Goal: Task Accomplishment & Management: Manage account settings

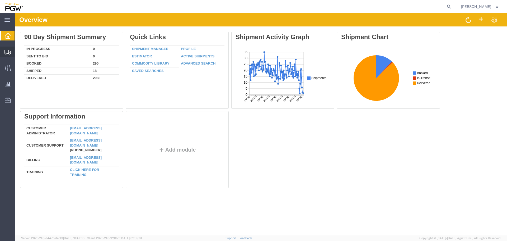
drag, startPoint x: 3, startPoint y: 35, endPoint x: 8, endPoint y: 51, distance: 17.0
click at [8, 51] on icon at bounding box center [7, 52] width 6 height 5
click at [0, 0] on span "Location Appointment" at bounding box center [0, 0] width 0 height 0
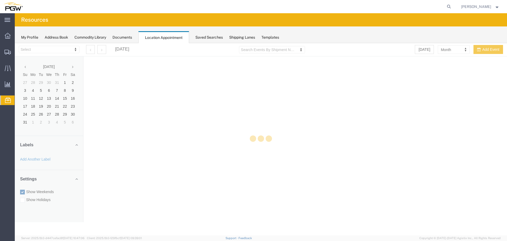
select select "28253"
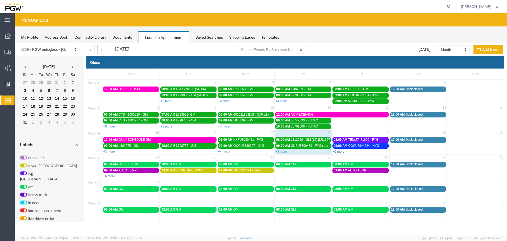
click at [338, 150] on link "+5 more" at bounding box center [339, 151] width 12 height 4
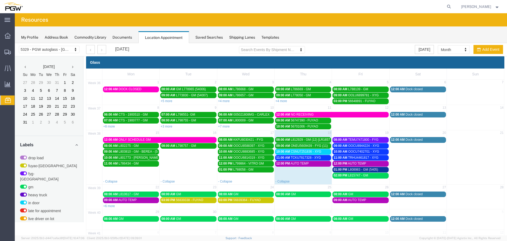
click at [356, 163] on span "AUTO TEMP" at bounding box center [357, 163] width 18 height 4
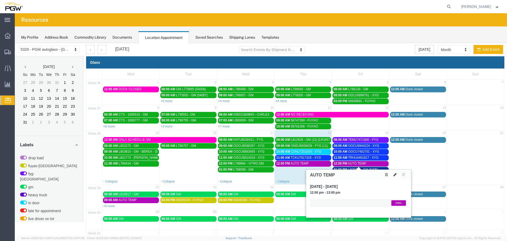
click at [395, 174] on icon at bounding box center [395, 174] width 3 height 4
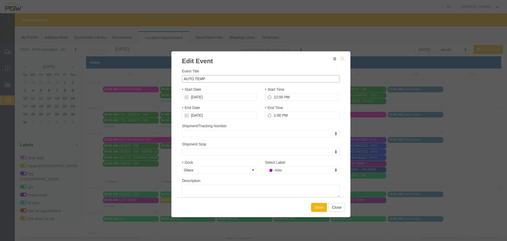
drag, startPoint x: 215, startPoint y: 82, endPoint x: 153, endPoint y: 79, distance: 62.1
click at [147, 78] on div "Edit Event Event Title AUTO TEMP Start Date [DATE] Start Time 12:00 PM End Date…" at bounding box center [261, 139] width 492 height 192
type input "AAG"
click at [313, 206] on button "Save" at bounding box center [319, 207] width 16 height 9
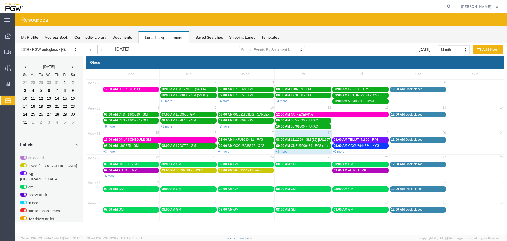
click at [344, 171] on span "09:00 AM" at bounding box center [341, 170] width 14 height 4
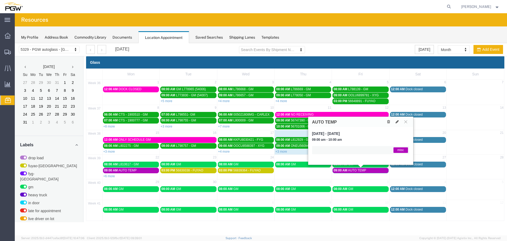
click at [389, 122] on icon at bounding box center [388, 122] width 3 height 4
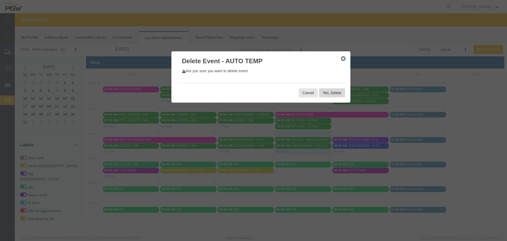
click at [327, 94] on button "Yes, Delete" at bounding box center [332, 92] width 26 height 9
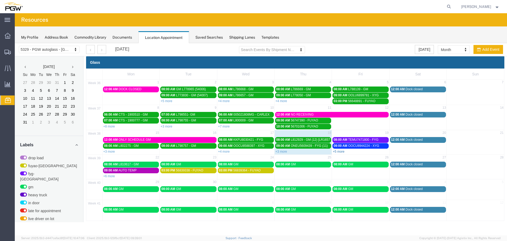
click at [338, 151] on link "+5 more" at bounding box center [339, 151] width 12 height 4
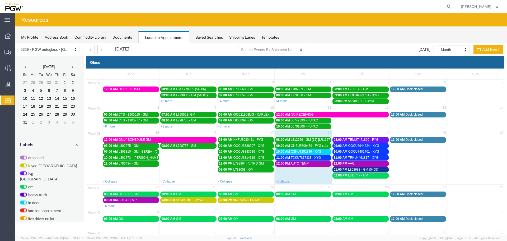
click at [308, 157] on span "TCKU7817328 - XYG" at bounding box center [306, 158] width 30 height 4
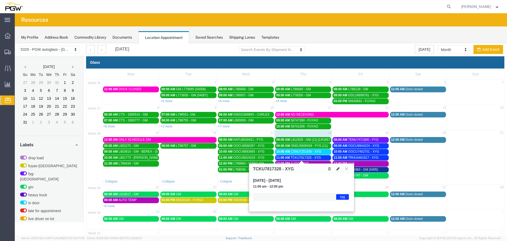
click at [340, 170] on icon at bounding box center [337, 169] width 3 height 4
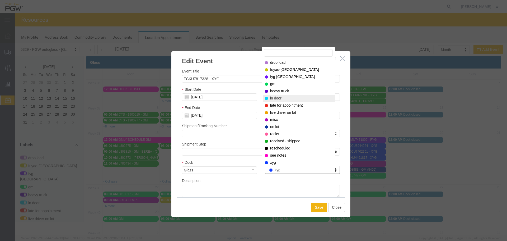
select select "220"
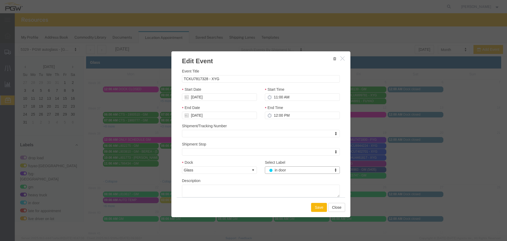
click at [318, 211] on button "Save" at bounding box center [319, 207] width 16 height 9
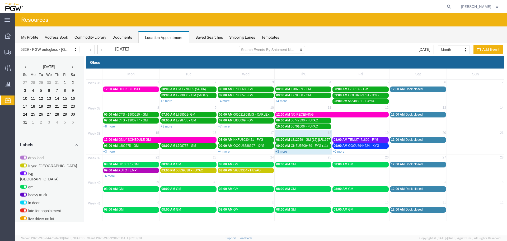
click at [282, 152] on link "+3 more" at bounding box center [281, 151] width 12 height 4
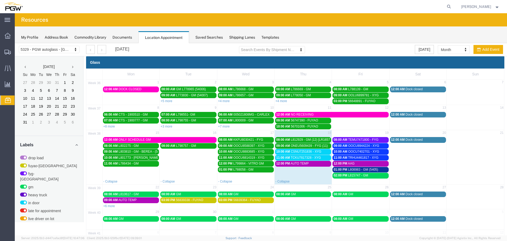
click at [282, 152] on span "10:00 AM" at bounding box center [283, 151] width 14 height 4
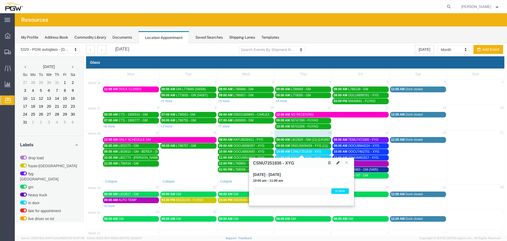
click at [336, 162] on button at bounding box center [337, 163] width 7 height 6
select select "1"
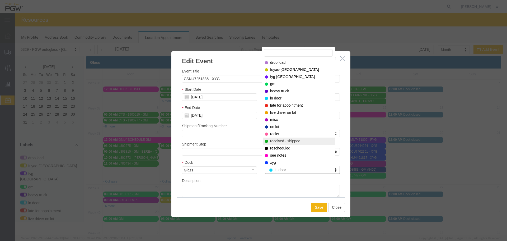
select select "200"
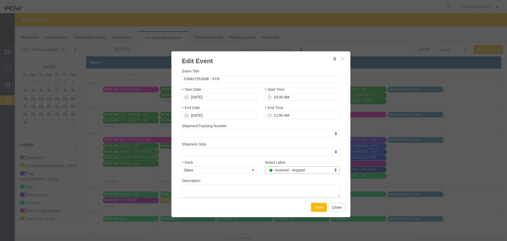
click at [313, 207] on button "Save" at bounding box center [319, 207] width 16 height 9
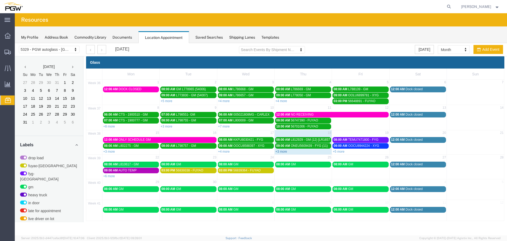
click at [279, 152] on link "+3 more" at bounding box center [281, 151] width 12 height 4
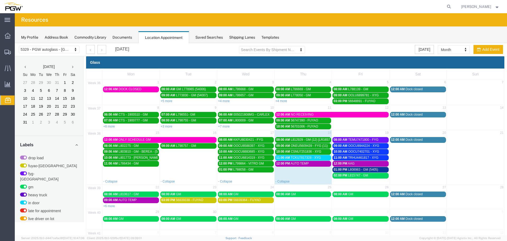
click at [283, 162] on span "12:00 PM" at bounding box center [283, 163] width 14 height 4
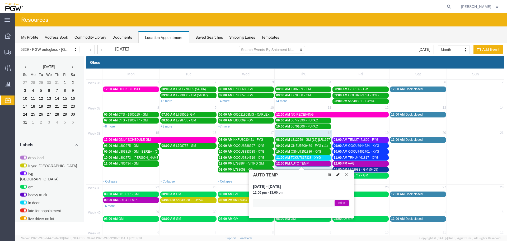
click at [337, 176] on icon at bounding box center [337, 174] width 3 height 4
select select "1"
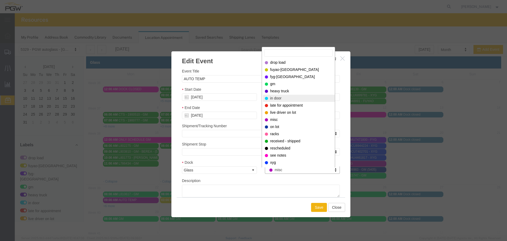
select select "220"
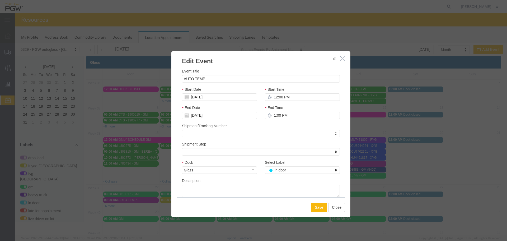
click at [311, 207] on button "Save" at bounding box center [319, 207] width 16 height 9
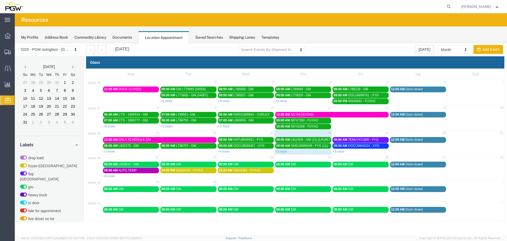
click at [461, 8] on div "[PERSON_NAME]" at bounding box center [480, 6] width 46 height 13
click at [453, 9] on form at bounding box center [449, 6] width 8 height 13
click at [453, 8] on icon at bounding box center [448, 6] width 7 height 7
paste input "668542"
type input "668542"
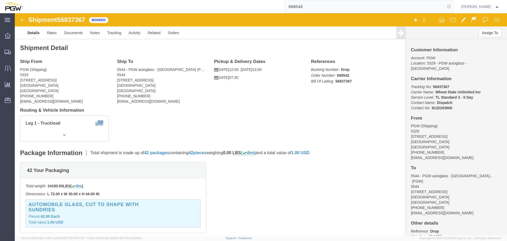
click at [453, 6] on icon at bounding box center [448, 6] width 7 height 7
click at [0, 0] on span "Location Appointment" at bounding box center [0, 0] width 0 height 0
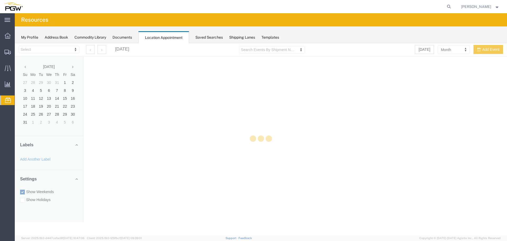
select select "28253"
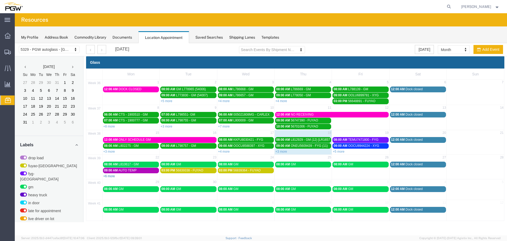
click at [108, 175] on link "+6 more" at bounding box center [109, 176] width 12 height 4
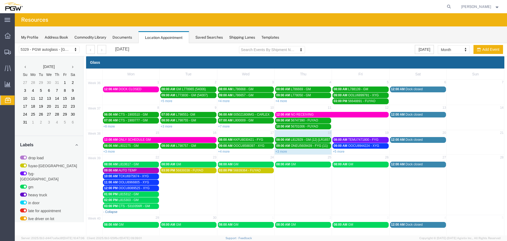
click at [111, 210] on link "- Collapse" at bounding box center [110, 212] width 14 height 4
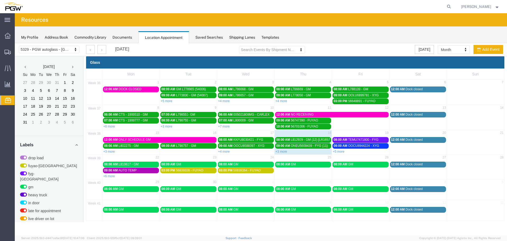
click at [207, 176] on td "03:00 PM 56839338 - FUYAO" at bounding box center [188, 172] width 57 height 11
select select "1"
select select
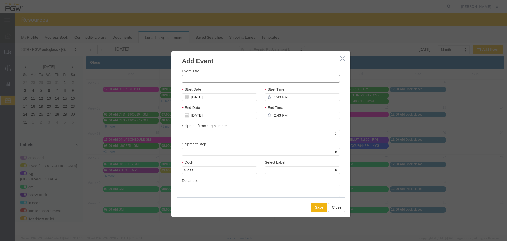
click at [236, 78] on input "Event Title" at bounding box center [261, 78] width 158 height 7
paste input "OH 30820"
type input "OH 30820 - VITRO"
click at [274, 96] on input "1:43 PM" at bounding box center [302, 96] width 75 height 7
type input "2:43 PM"
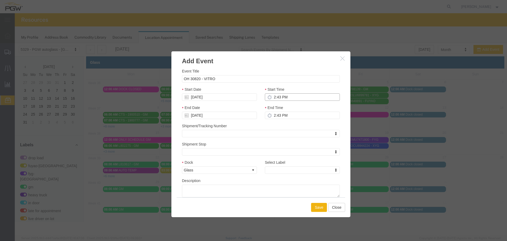
type input "3:43 PM"
type input "2:00 PM"
type input "3:00 PM"
type input "2:00 PM"
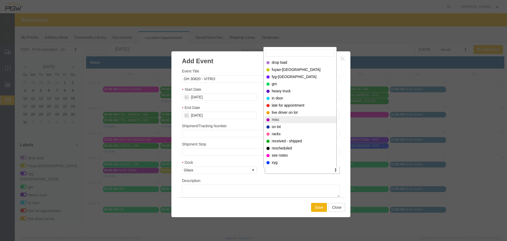
select select "12922"
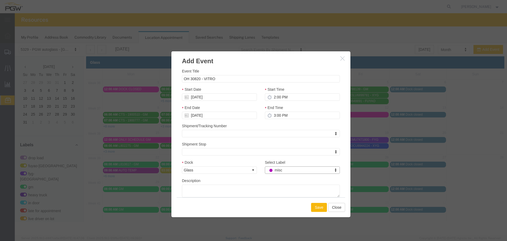
click at [317, 206] on button "Save" at bounding box center [319, 207] width 16 height 9
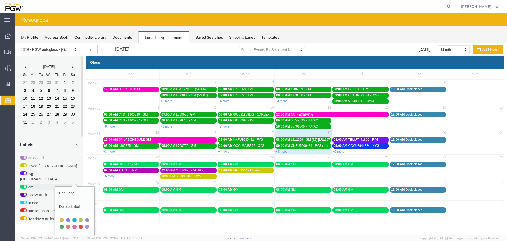
scroll to position [133, 0]
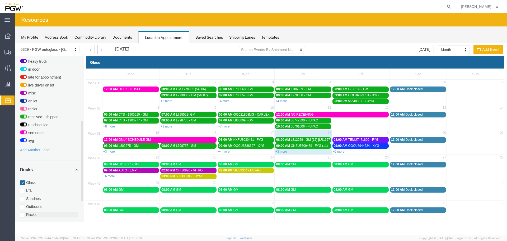
click at [34, 212] on label "Racks" at bounding box center [49, 214] width 58 height 5
click at [15, 43] on input "Racks" at bounding box center [15, 43] width 0 height 0
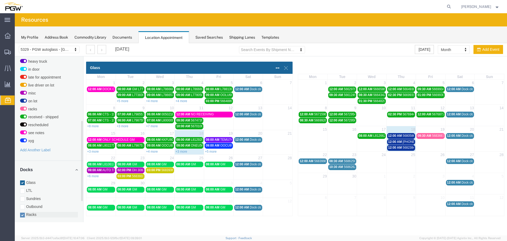
click at [30, 212] on label "Racks" at bounding box center [49, 214] width 58 height 5
click at [15, 43] on input "Racks" at bounding box center [15, 43] width 0 height 0
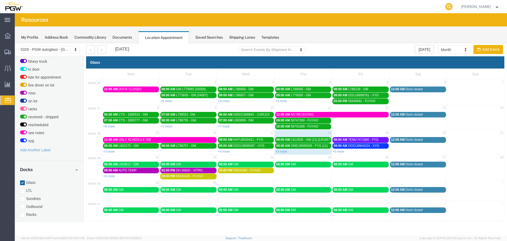
click at [451, 5] on icon at bounding box center [448, 6] width 7 height 7
paste input "668488"
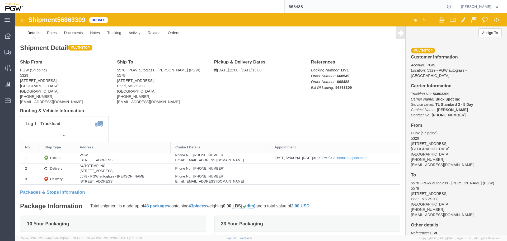
click span "56863309"
copy span "56863309"
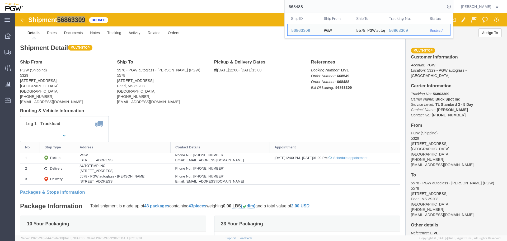
click at [310, 9] on input "668488" at bounding box center [365, 6] width 161 height 13
paste input "522"
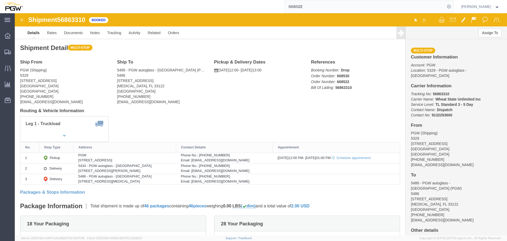
click span "56863310"
copy span "56863310"
click at [314, 8] on input "668522" at bounding box center [365, 6] width 161 height 13
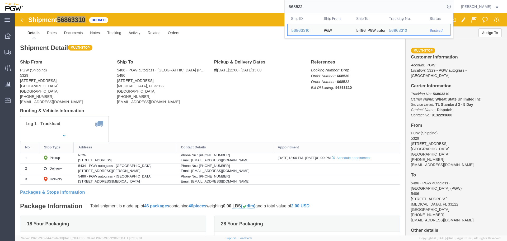
paste input "683"
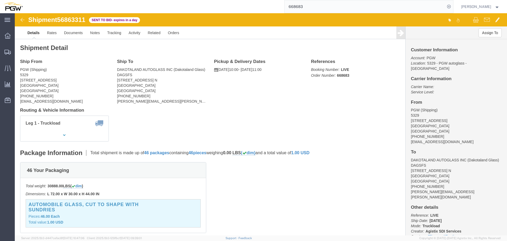
click span "56863311"
copy span "56863311"
click at [319, 9] on input "668683" at bounding box center [365, 6] width 161 height 13
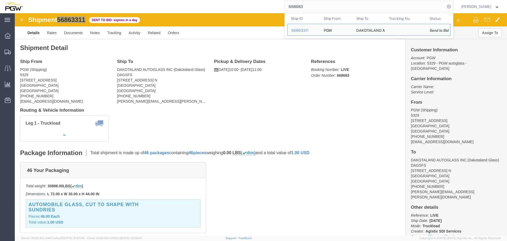
click at [319, 9] on input "668683" at bounding box center [365, 6] width 161 height 13
paste input "532"
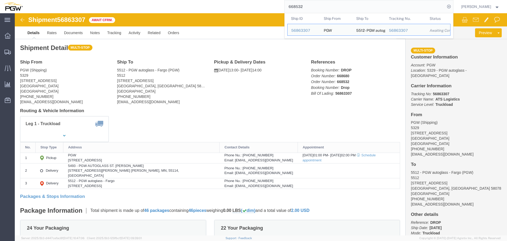
click h1 "Shipment 56863307"
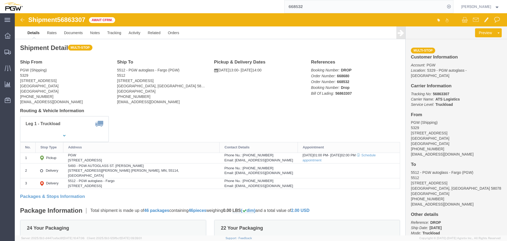
click span "56863307"
copy span "56863307"
click at [320, 8] on input "668532" at bounding box center [365, 6] width 161 height 13
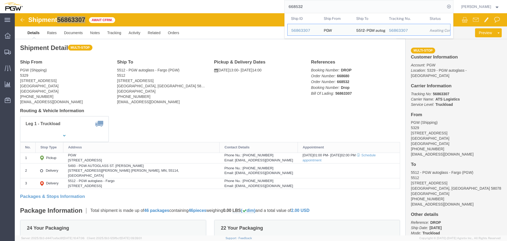
click at [320, 8] on input "668532" at bounding box center [365, 6] width 161 height 13
paste input "6"
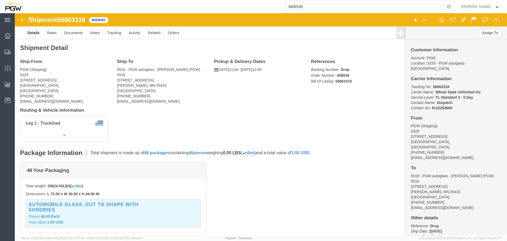
click span "56863318"
copy span "56863318"
click at [316, 10] on input "668536" at bounding box center [365, 6] width 161 height 13
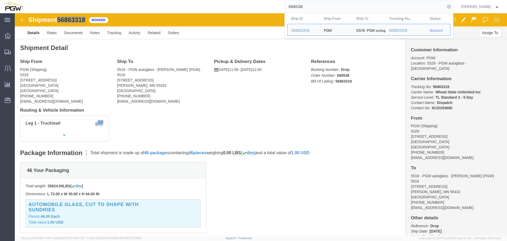
click at [316, 10] on input "668536" at bounding box center [365, 6] width 161 height 13
paste input "51"
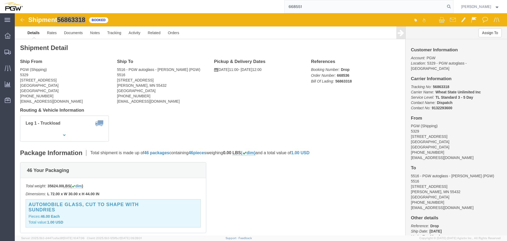
type input "668551"
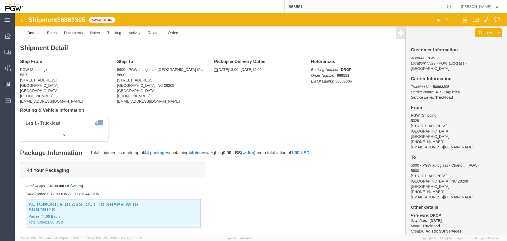
click span "56863305"
copy span "56863305"
click at [0, 0] on span "Location Appointment" at bounding box center [0, 0] width 0 height 0
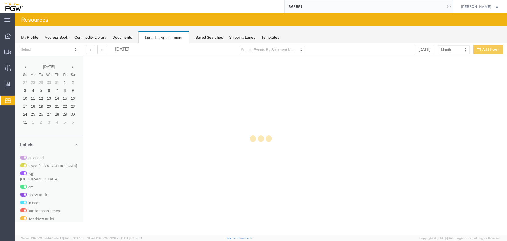
click at [452, 5] on icon at bounding box center [448, 6] width 7 height 7
select select "28253"
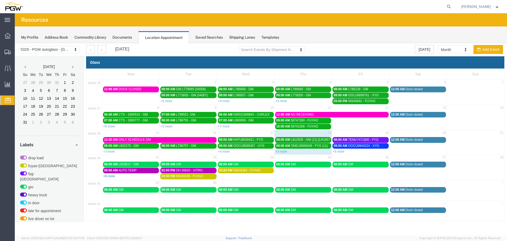
click at [110, 176] on link "+6 more" at bounding box center [109, 176] width 12 height 4
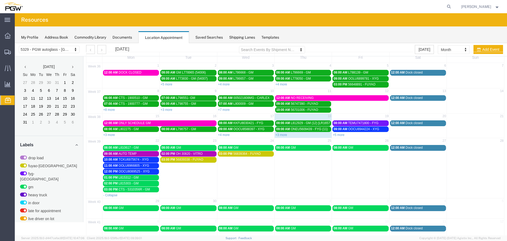
scroll to position [26, 0]
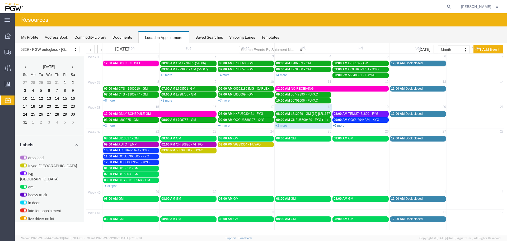
click at [333, 124] on link "+5 more" at bounding box center [339, 126] width 12 height 4
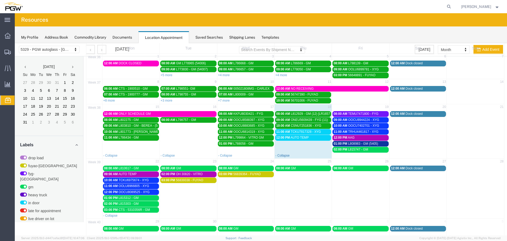
click at [287, 155] on link "- Collapse" at bounding box center [282, 155] width 14 height 4
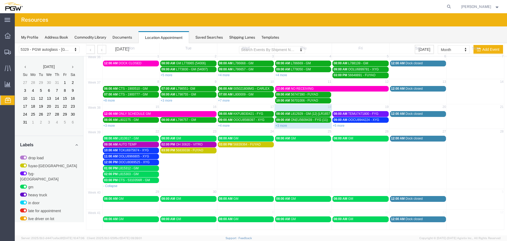
click at [141, 179] on span "CTS - 5310356R - GM" at bounding box center [134, 180] width 31 height 4
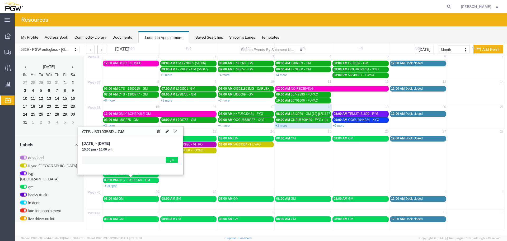
click at [167, 133] on icon at bounding box center [167, 131] width 3 height 4
select select "1"
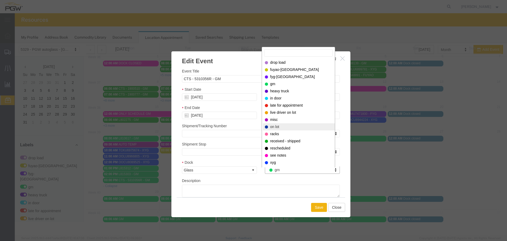
drag, startPoint x: 277, startPoint y: 126, endPoint x: 287, endPoint y: 127, distance: 10.4
select select "300"
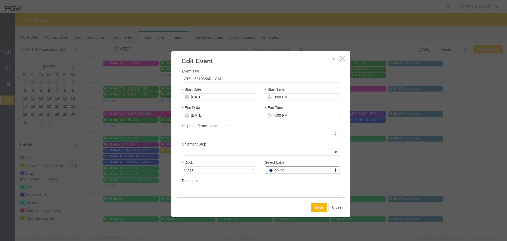
click at [316, 207] on button "Save" at bounding box center [319, 207] width 16 height 9
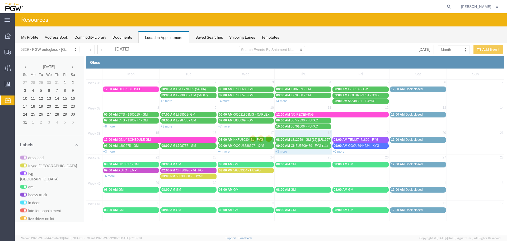
scroll to position [0, 0]
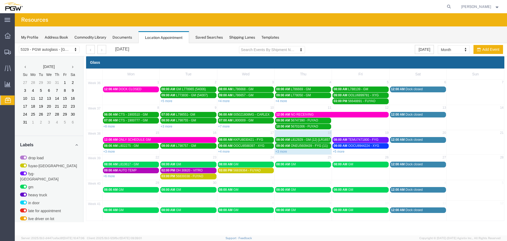
click at [145, 172] on div "09:00 AM AUTO TEMP" at bounding box center [131, 170] width 54 height 4
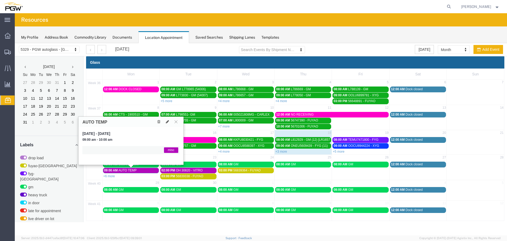
click at [145, 172] on div "09:00 AM AUTO TEMP" at bounding box center [131, 170] width 54 height 4
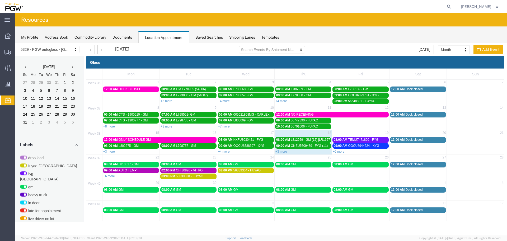
click at [340, 151] on link "+5 more" at bounding box center [339, 151] width 12 height 4
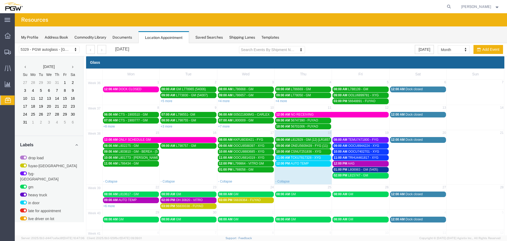
click at [367, 31] on div "My Profile Address Book Commodity Library Documents Location Appointment Saved …" at bounding box center [261, 34] width 492 height 17
click at [206, 202] on div "02:00 PM OH 30820 - VITRO" at bounding box center [188, 200] width 54 height 4
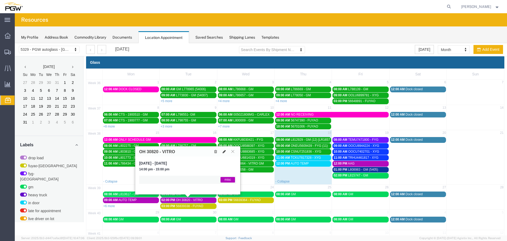
click at [225, 152] on icon at bounding box center [224, 151] width 3 height 4
select select "1"
select select "12922"
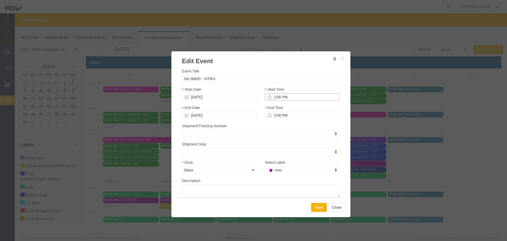
click at [270, 95] on input "2:00 PM" at bounding box center [302, 96] width 75 height 7
type input "9:00 PM"
type input "10:00 PM"
type input "9:00 AM"
type input "10:00 AM"
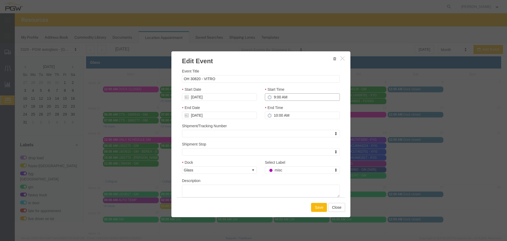
type input "9:00 AM"
click at [316, 204] on button "Save" at bounding box center [319, 207] width 16 height 9
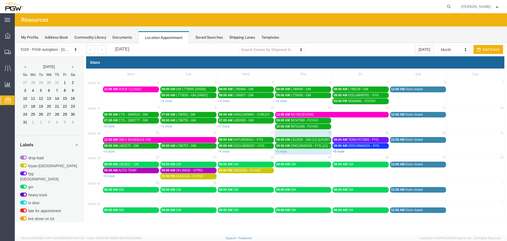
click at [338, 151] on link "+5 more" at bounding box center [339, 151] width 12 height 4
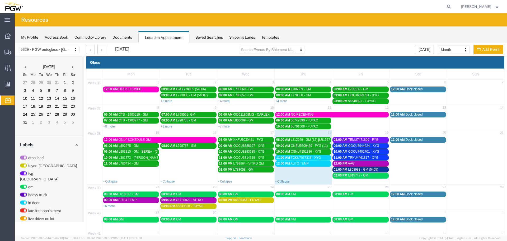
click at [284, 182] on link "- Collapse" at bounding box center [282, 181] width 14 height 4
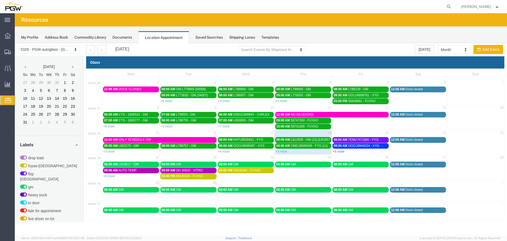
click at [341, 151] on link "+5 more" at bounding box center [339, 151] width 12 height 4
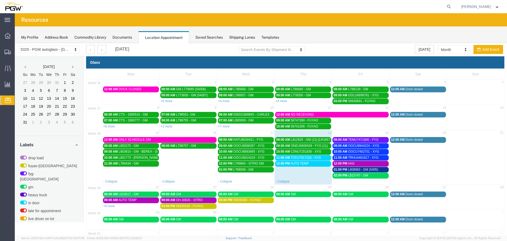
click at [308, 155] on link "11:00 AM TCKU7817328 - XYG" at bounding box center [303, 158] width 56 height 6
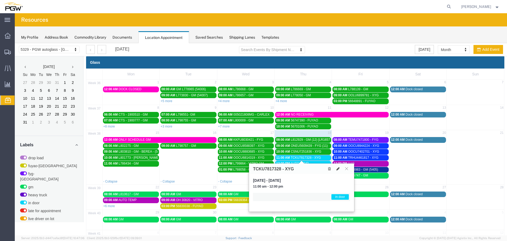
click at [338, 167] on icon at bounding box center [337, 169] width 3 height 4
select select "1"
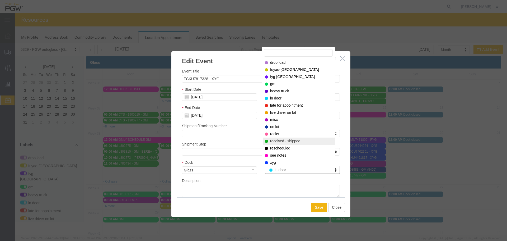
drag, startPoint x: 282, startPoint y: 140, endPoint x: 284, endPoint y: 142, distance: 3.0
select select "200"
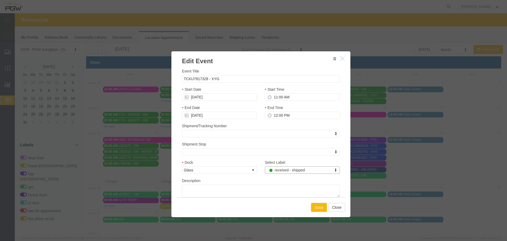
click at [317, 204] on button "Save" at bounding box center [319, 207] width 16 height 9
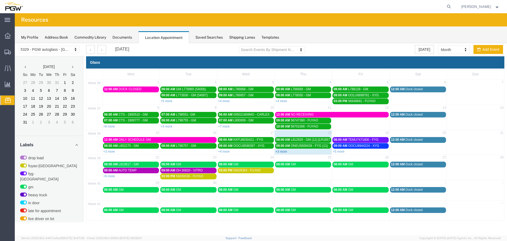
click at [281, 151] on link "+3 more" at bounding box center [281, 151] width 12 height 4
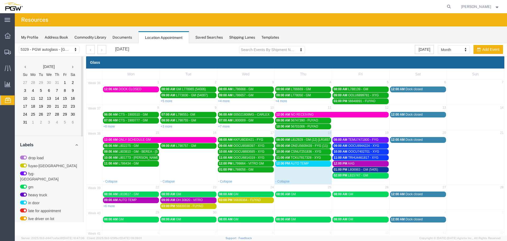
click at [291, 165] on span "AUTO TEMP" at bounding box center [300, 163] width 18 height 4
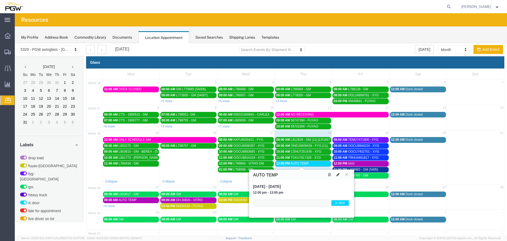
click at [339, 175] on icon at bounding box center [337, 174] width 3 height 4
select select "1"
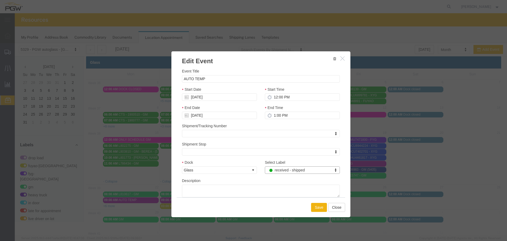
select select "200"
click at [321, 209] on button "Save" at bounding box center [319, 207] width 16 height 9
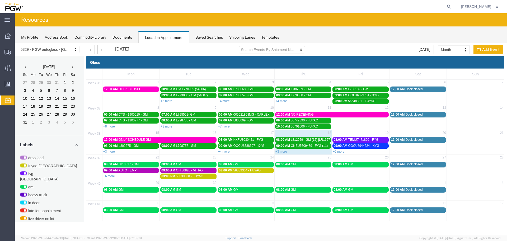
click at [340, 152] on link "+5 more" at bounding box center [339, 151] width 12 height 4
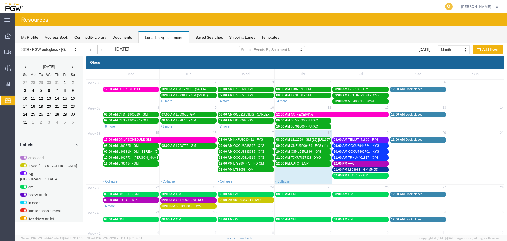
click at [453, 5] on icon at bounding box center [448, 6] width 7 height 7
paste input "668683"
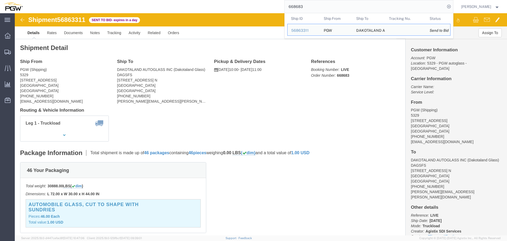
click at [315, 6] on input "668683" at bounding box center [365, 6] width 161 height 13
paste input "668532"
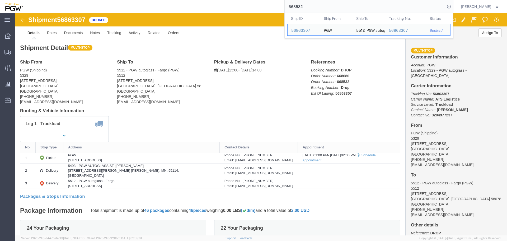
click at [310, 7] on input "668532" at bounding box center [365, 6] width 161 height 13
paste input "668551"
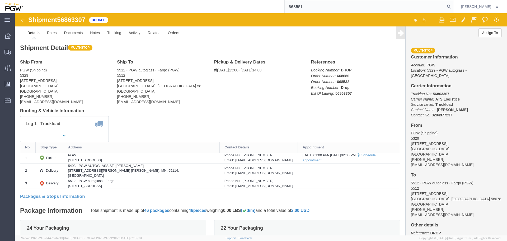
type input "668551"
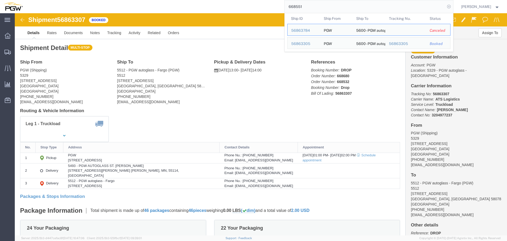
click at [452, 7] on icon at bounding box center [448, 6] width 7 height 7
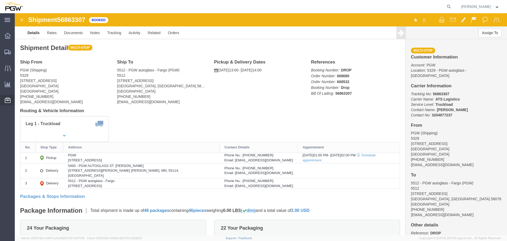
click at [0, 0] on span "Location Appointment" at bounding box center [0, 0] width 0 height 0
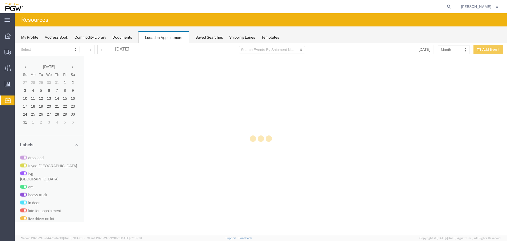
select select "28253"
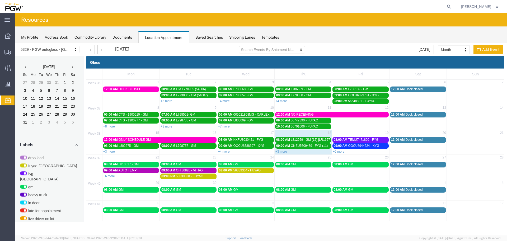
click at [445, 6] on agx-global-search at bounding box center [368, 6] width 169 height 13
click at [449, 6] on icon at bounding box center [448, 6] width 7 height 7
paste input "668551"
type input "668551"
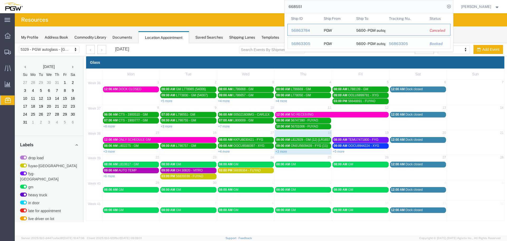
click at [307, 43] on div "56863305" at bounding box center [303, 44] width 25 height 6
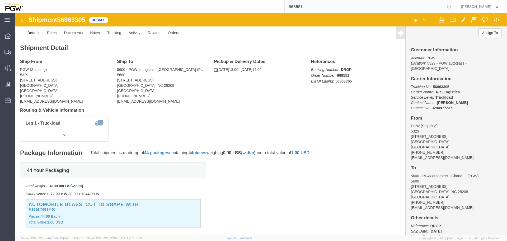
click at [452, 7] on icon at bounding box center [448, 6] width 7 height 7
click at [0, 0] on span "Location Appointment" at bounding box center [0, 0] width 0 height 0
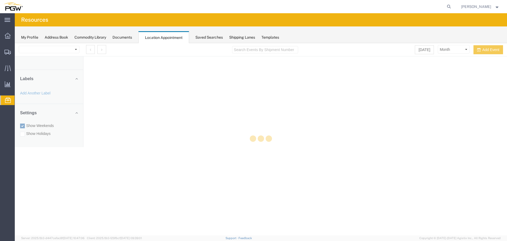
select select "28253"
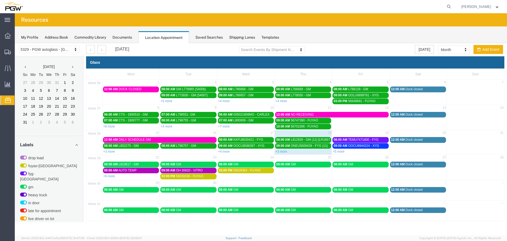
click at [194, 159] on td "23" at bounding box center [188, 158] width 57 height 7
select select "1"
select select
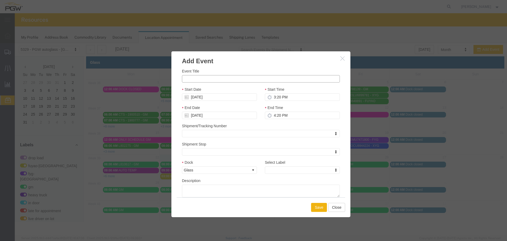
click at [203, 79] on input "Event Title" at bounding box center [261, 78] width 158 height 7
paste input "56864699"
type input "56864699 - FUYAO"
click at [273, 98] on input "3:20 PM" at bounding box center [302, 96] width 75 height 7
type input "2:20 PM"
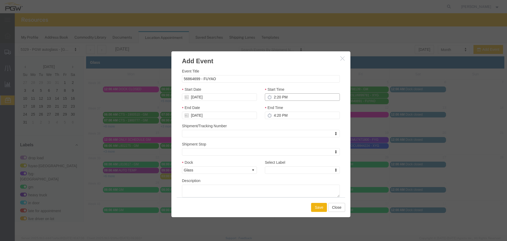
type input "3:20 PM"
type input "2:00 PM"
type input "3:00 PM"
type input "2:00 PM"
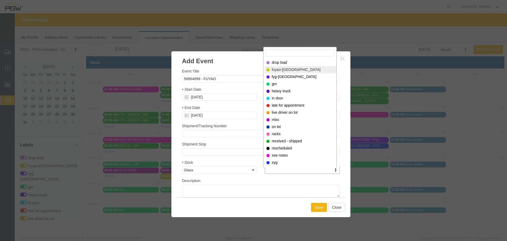
select select "12921"
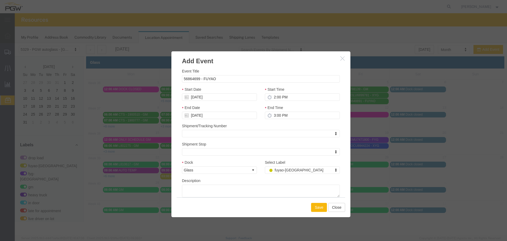
click at [318, 203] on button "Save" at bounding box center [319, 207] width 16 height 9
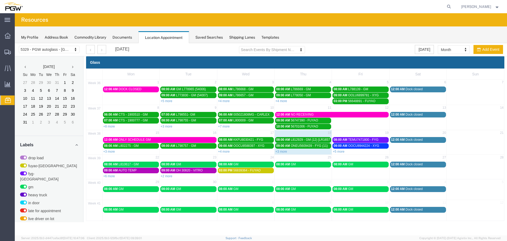
click at [286, 170] on td "08:00 AM GM" at bounding box center [303, 169] width 57 height 17
select select "1"
select select
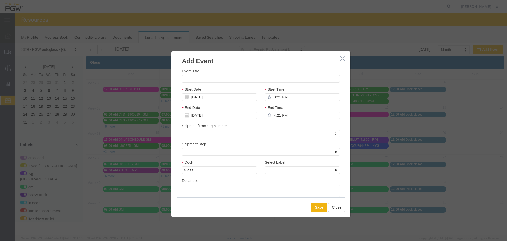
drag, startPoint x: 343, startPoint y: 58, endPoint x: 340, endPoint y: 62, distance: 4.5
click at [343, 58] on icon "button" at bounding box center [342, 58] width 4 height 4
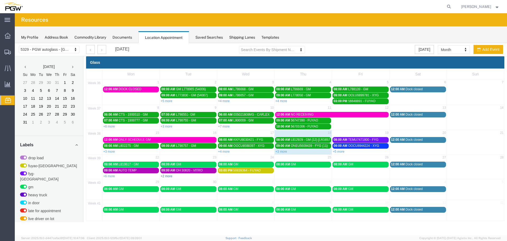
click at [169, 176] on link "+2 more" at bounding box center [167, 176] width 12 height 4
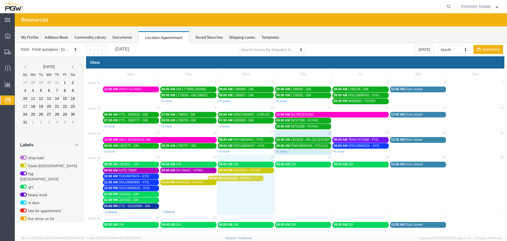
drag, startPoint x: 175, startPoint y: 176, endPoint x: 229, endPoint y: 179, distance: 54.5
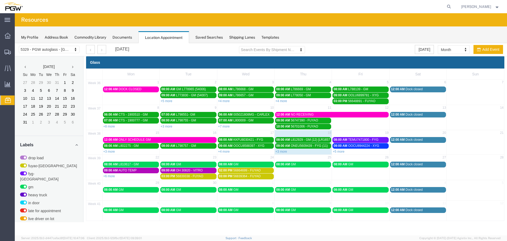
click at [289, 172] on td "08:00 AM GM" at bounding box center [303, 170] width 57 height 18
select select "1"
select select
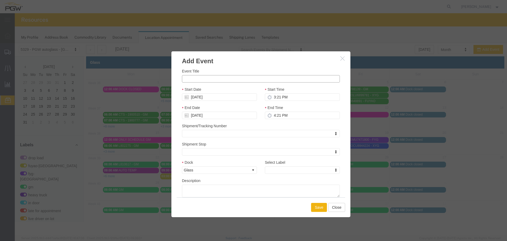
click at [219, 82] on input "Event Title" at bounding box center [261, 78] width 158 height 7
paste input "56864753"
type input "56864753 - FUYAO"
click at [273, 96] on input "3:21 PM" at bounding box center [302, 96] width 75 height 7
type input "3:00 PM"
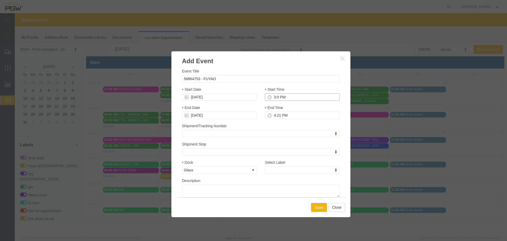
type input "4:00 PM"
type input "3:00 PM"
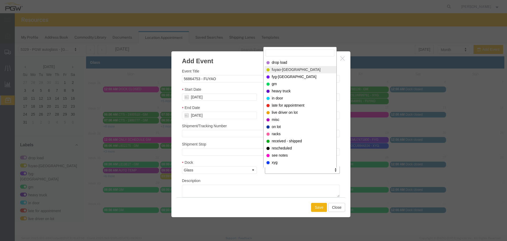
select select "12921"
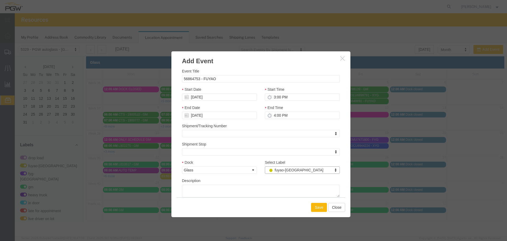
click at [319, 206] on button "Save" at bounding box center [319, 207] width 16 height 9
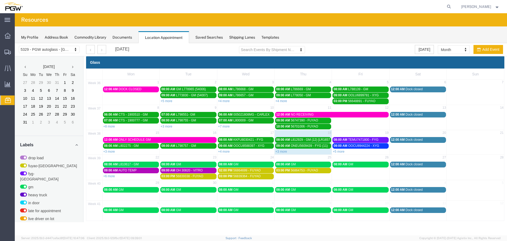
click at [287, 178] on td "03:00 PM 56864753 - FUYAO" at bounding box center [303, 173] width 57 height 12
select select "1"
select select
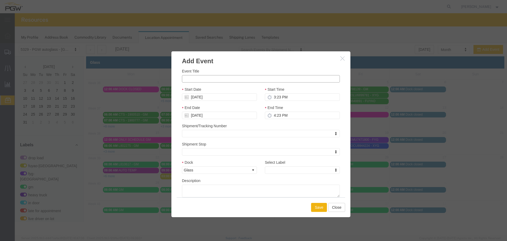
click at [223, 78] on input "Event Title" at bounding box center [261, 78] width 158 height 7
paste input "56864791"
type input "56864791 - FUYAO"
click at [274, 96] on input "3:23 PM" at bounding box center [302, 96] width 75 height 7
type input "2:23 PM"
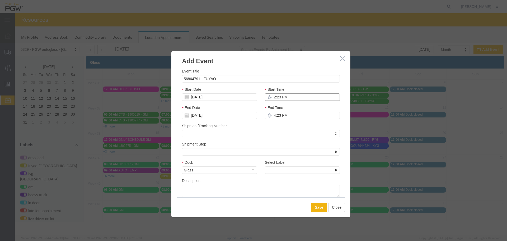
type input "3:23 PM"
type input "2:00 PM"
type input "3:00 PM"
type input "2:00 PM"
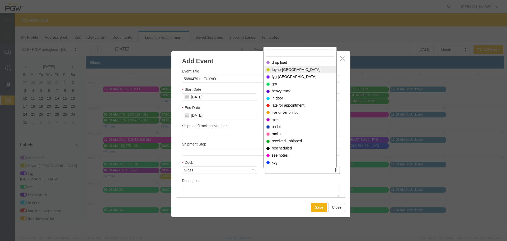
select select "12921"
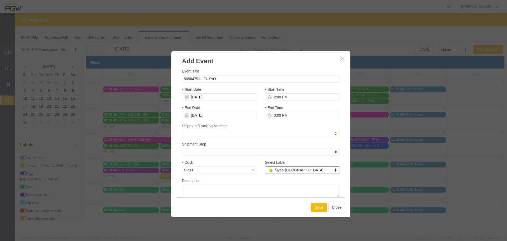
click at [313, 207] on button "Save" at bounding box center [319, 207] width 16 height 9
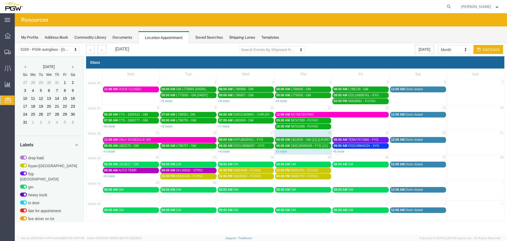
click at [348, 174] on td "08:00 AM GM" at bounding box center [360, 170] width 57 height 18
select select "1"
select select
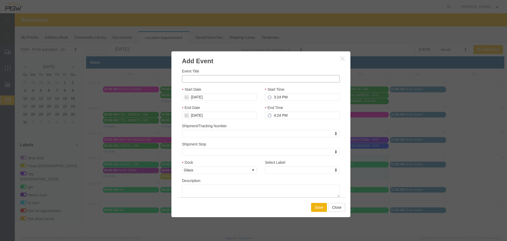
click at [254, 80] on input "Event Title" at bounding box center [261, 78] width 158 height 7
paste input "56864826"
type input "56864826 - FUYAO"
click at [272, 97] on input "3:24 PM" at bounding box center [302, 96] width 75 height 7
type input "3:00 PM"
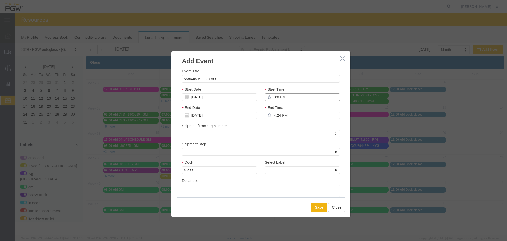
type input "4:00 PM"
type input "3:00 PM"
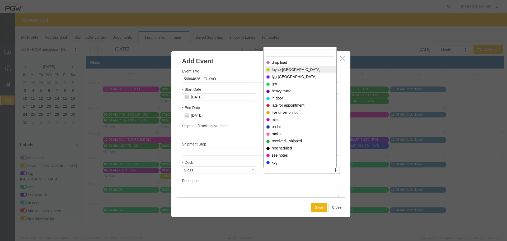
select select "12921"
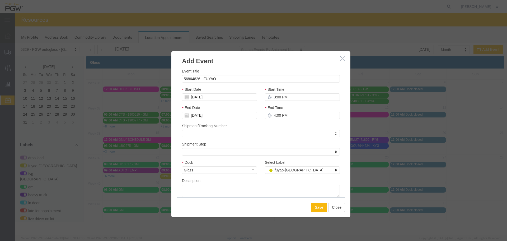
click at [318, 207] on button "Save" at bounding box center [319, 207] width 16 height 9
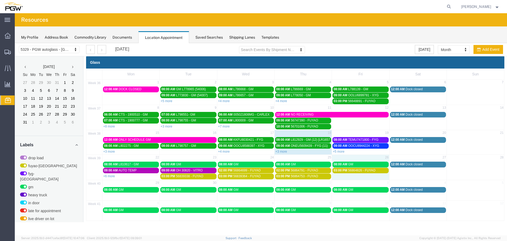
click at [352, 178] on td "03:00 PM 56864826 - FUYAO" at bounding box center [360, 173] width 57 height 12
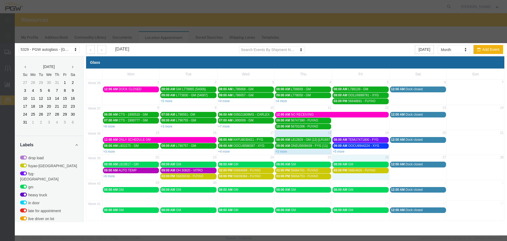
select select "1"
select select
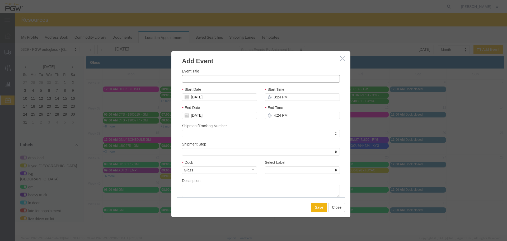
click at [240, 82] on input "Event Title" at bounding box center [261, 78] width 158 height 7
paste input "56864850"
type input "56864850 - FUYAO"
click at [275, 97] on input "3:24 PM" at bounding box center [302, 96] width 75 height 7
type input "2:24 PM"
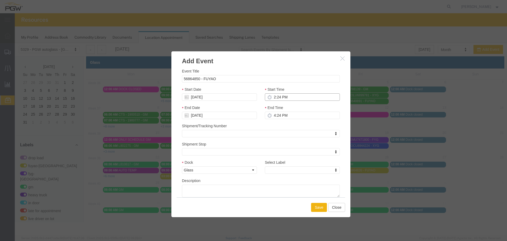
type input "3:24 PM"
type input "2:00 PM"
type input "3:00 PM"
type input "2:00 PM"
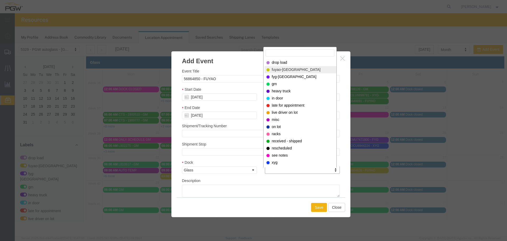
select select "12921"
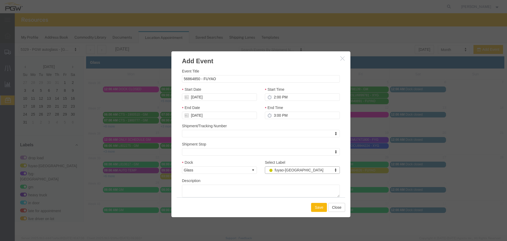
click at [315, 208] on button "Save" at bounding box center [319, 207] width 16 height 9
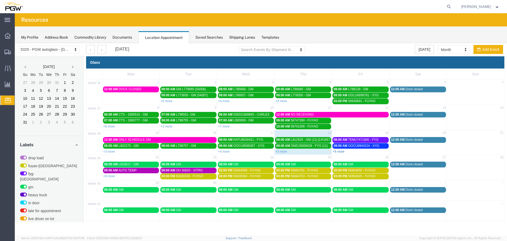
click at [339, 151] on link "+5 more" at bounding box center [339, 151] width 12 height 4
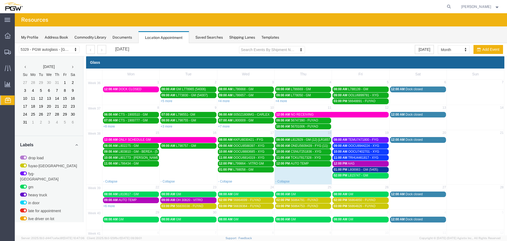
click at [343, 135] on td "19" at bounding box center [360, 133] width 57 height 7
select select "1"
select select
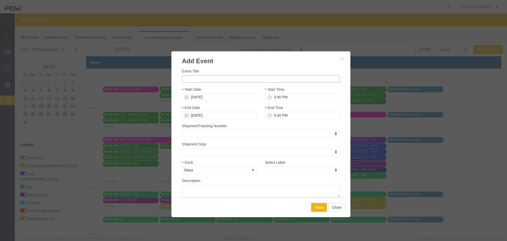
click at [277, 76] on input "Event Title" at bounding box center [261, 78] width 158 height 7
paste input "L821520"
type input "L821520 - GM"
click at [273, 98] on input "3:40 PM" at bounding box center [302, 96] width 75 height 7
type input "3:00 PM"
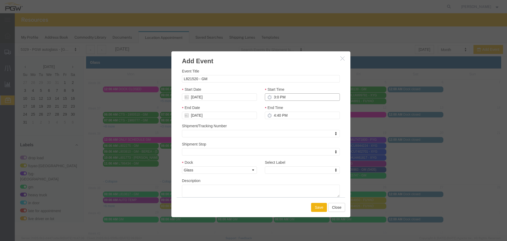
type input "4:00 PM"
type input "3:00 PM"
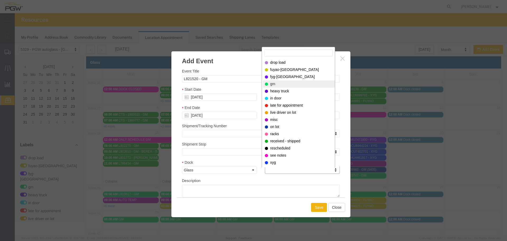
select select "340"
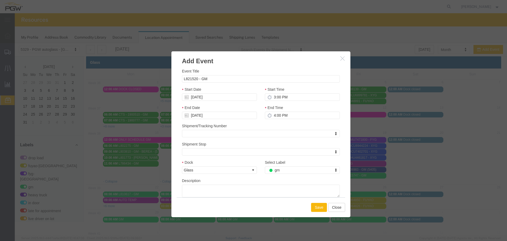
click at [313, 208] on button "Save" at bounding box center [319, 207] width 16 height 9
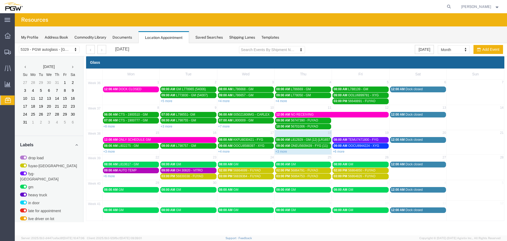
drag, startPoint x: 452, startPoint y: 6, endPoint x: 444, endPoint y: 7, distance: 7.7
click at [452, 6] on icon at bounding box center [448, 6] width 7 height 7
click at [431, 8] on input "search" at bounding box center [365, 6] width 161 height 13
paste input "668683"
type input "668683"
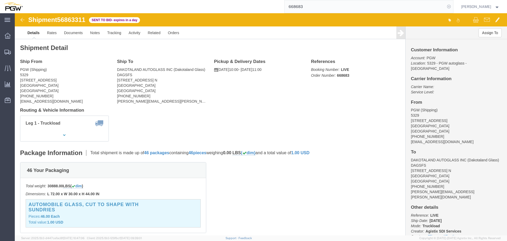
click at [448, 6] on icon at bounding box center [448, 6] width 7 height 7
click at [0, 0] on span "Location Appointment" at bounding box center [0, 0] width 0 height 0
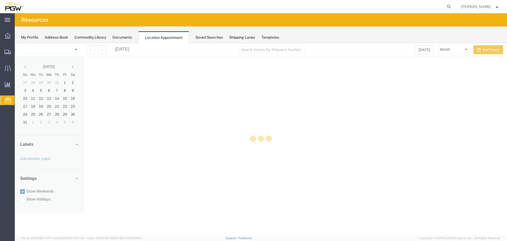
select select "28253"
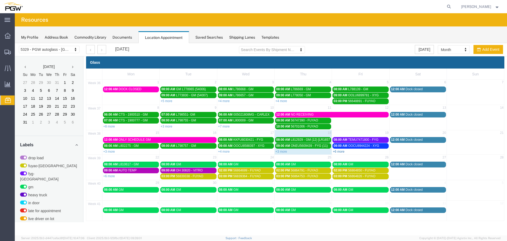
click at [336, 151] on link "+6 more" at bounding box center [339, 151] width 12 height 4
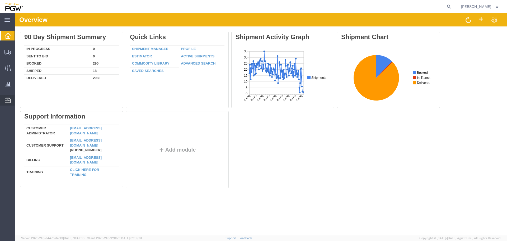
click at [0, 0] on span "Location Appointment" at bounding box center [0, 0] width 0 height 0
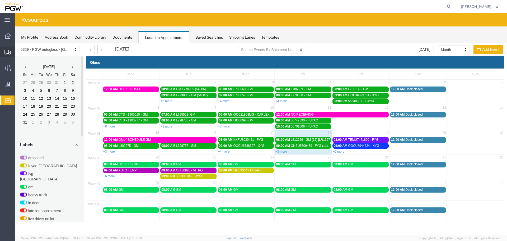
click at [3, 53] on div at bounding box center [7, 51] width 15 height 11
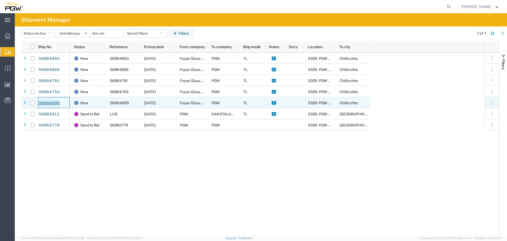
click at [42, 102] on link "56864699" at bounding box center [49, 103] width 22 height 8
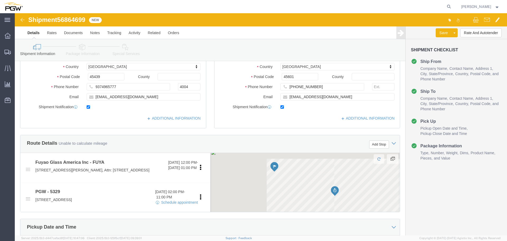
select select
select select "28253"
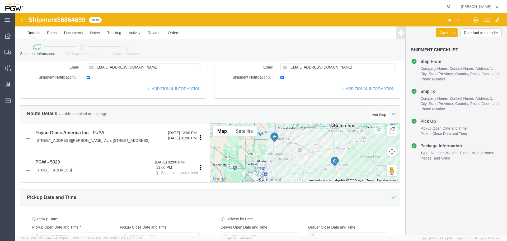
scroll to position [158, 0]
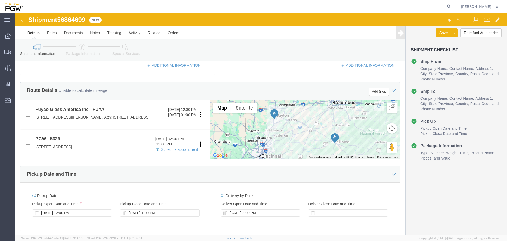
click div "Sep 24 2025 12:00 PM"
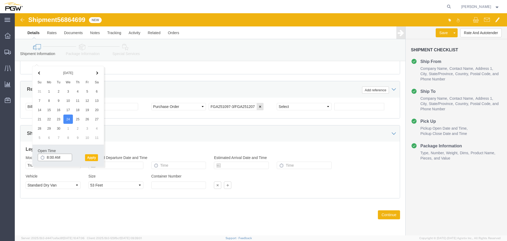
type input "8:00 AM"
click button "Apply"
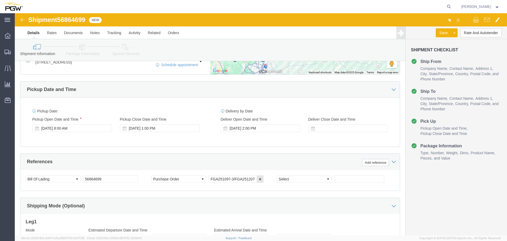
scroll to position [241, 0]
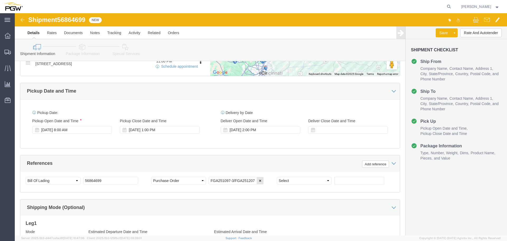
click span "56864699"
copy span "56864699"
click button "Rate And Autotender"
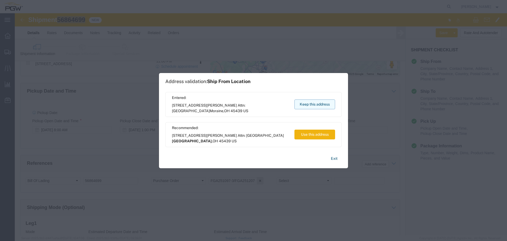
click at [307, 104] on button "Keep this address" at bounding box center [314, 104] width 41 height 10
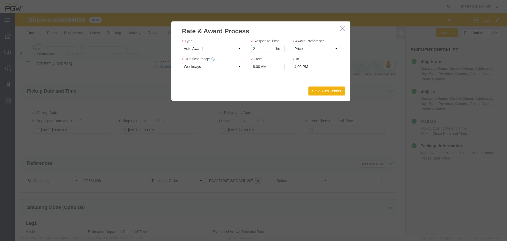
type input "2"
click input "2"
click select "Price Carrier Rank"
select select "LANE_RANK"
click select "Price Carrier Rank"
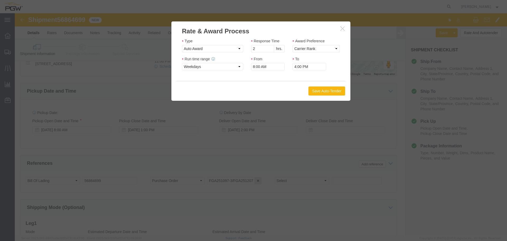
click button "Save Auto-Tender"
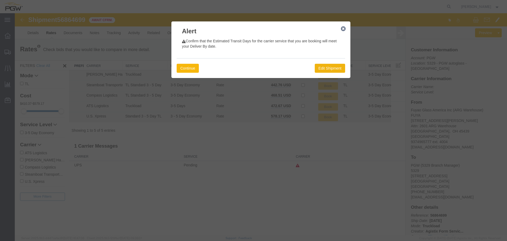
click at [192, 65] on button "Continue" at bounding box center [188, 68] width 22 height 9
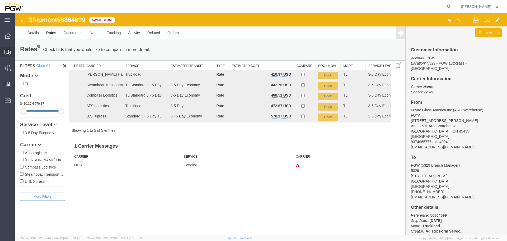
click at [0, 0] on span "Shipment Manager" at bounding box center [0, 0] width 0 height 0
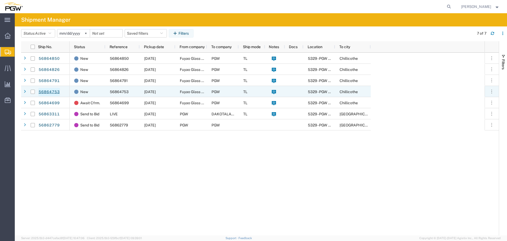
click at [49, 91] on link "56864753" at bounding box center [49, 92] width 22 height 8
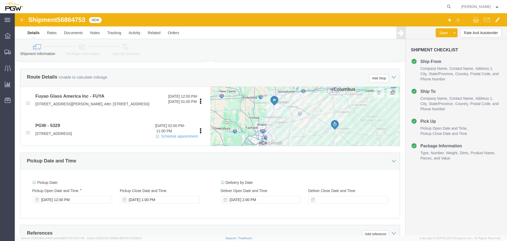
scroll to position [211, 0]
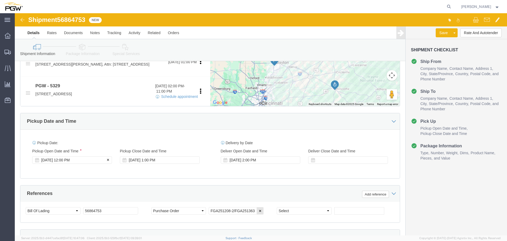
select select
select select "28253"
click div "Sep 24 2025 12:00 PM"
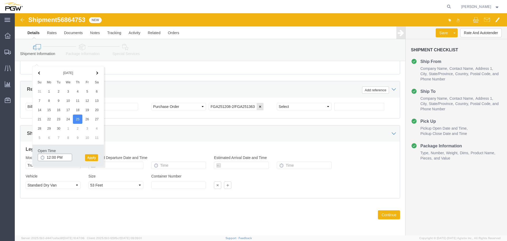
click input "12:00 PM"
type input "8:00 AM"
click button "Apply"
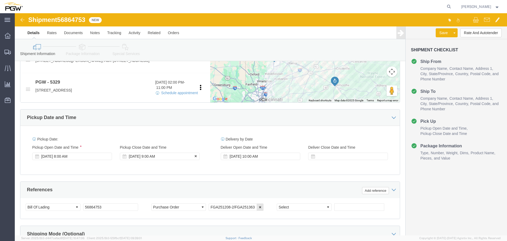
click div "Sep 25 2025 9:00 AM"
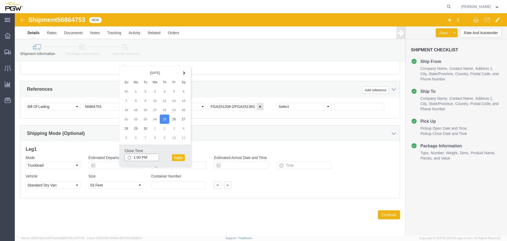
type input "1:00 PM"
click button "Apply"
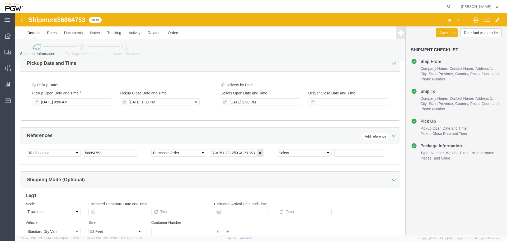
scroll to position [215, 0]
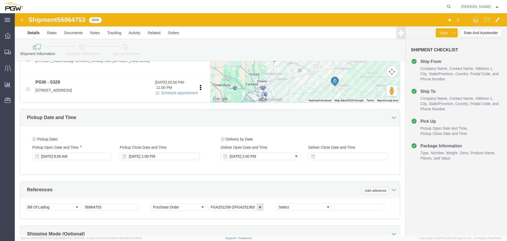
click div "Sep 25 2025 2:00 PM"
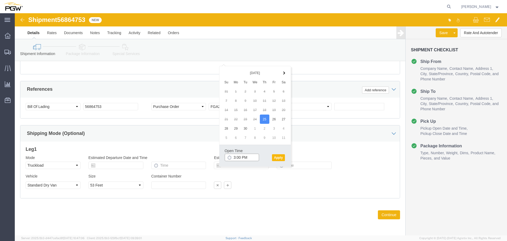
type input "3:00 PM"
click button "Apply"
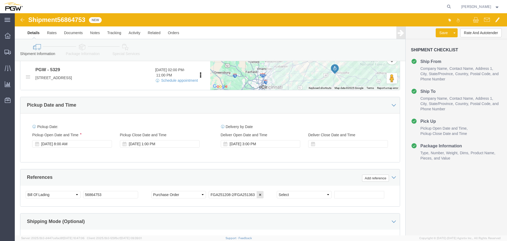
scroll to position [189, 0]
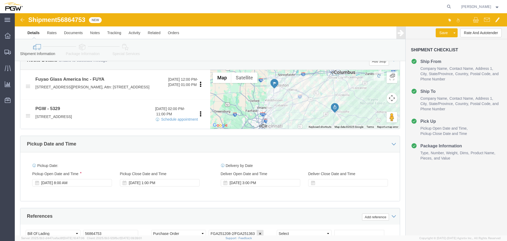
click span "56864753"
copy span "56864753"
click button "Rate And Autotender"
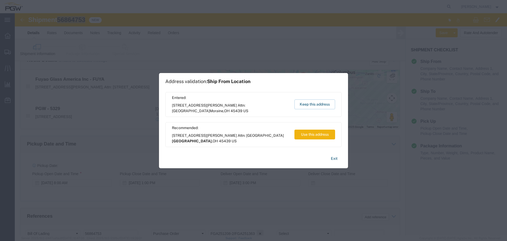
click at [309, 109] on div "Entered: 2801 W Stroop Rd Attn: 2601 ARG Warehouse Moraine , OH 45439 US Keep t…" at bounding box center [253, 104] width 176 height 25
click at [308, 107] on button "Keep this address" at bounding box center [314, 104] width 41 height 10
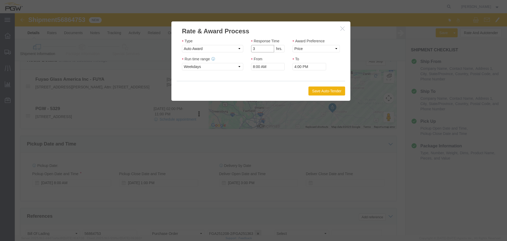
click input "3"
type input "2"
click input "2"
click select "Price Carrier Rank"
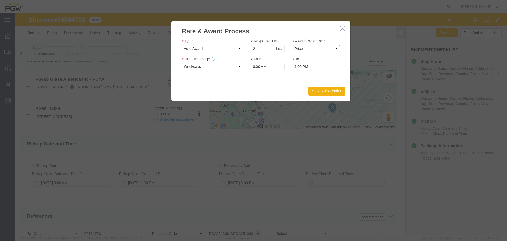
click select "Price Carrier Rank"
select select "LANE_RANK"
click select "Price Carrier Rank"
click button "Save Auto-Tender"
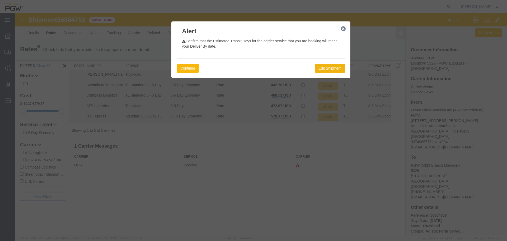
click at [190, 68] on button "Continue" at bounding box center [188, 68] width 22 height 9
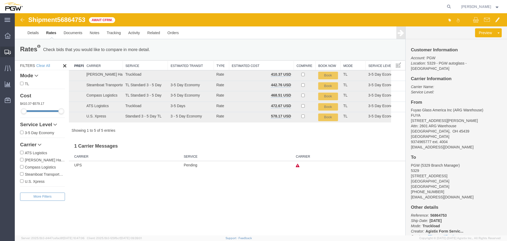
click at [0, 0] on span "Shipment Manager" at bounding box center [0, 0] width 0 height 0
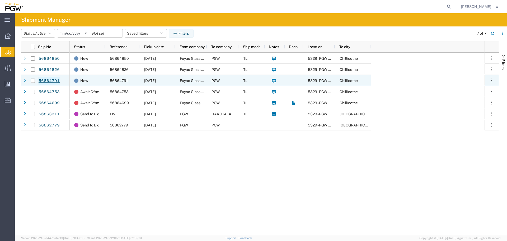
click at [46, 80] on link "56864791" at bounding box center [49, 81] width 22 height 8
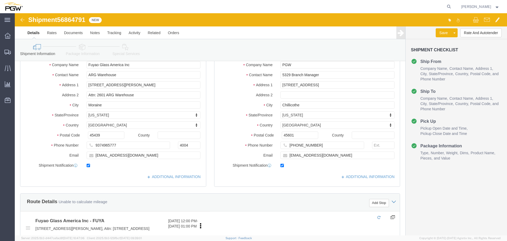
scroll to position [132, 0]
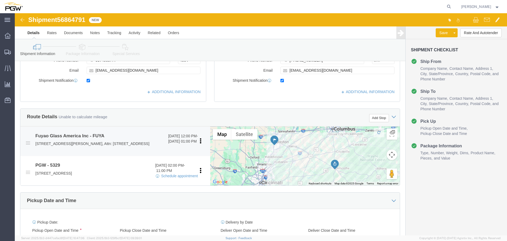
select select
select select "28253"
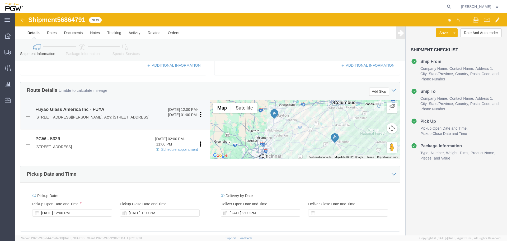
scroll to position [185, 0]
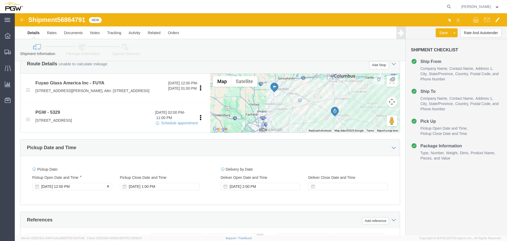
click div "Sep 25 2025 12:00 PM"
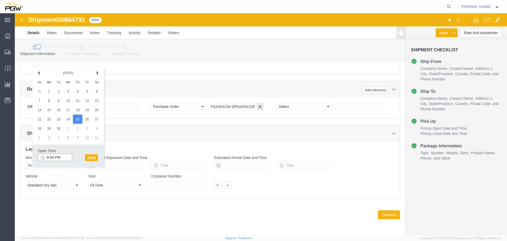
type input "8:00 PM"
click div "Open Time 8:00 PM Sep 25 2025 12:00 PM - Sep 25 2025 12:00 PM Cancel Apply"
click button "Apply"
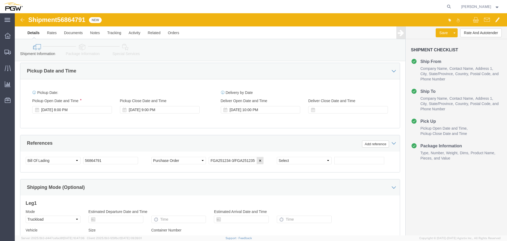
scroll to position [215, 0]
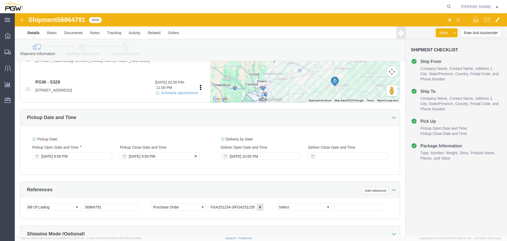
click div "Sep 25 2025 9:00 PM"
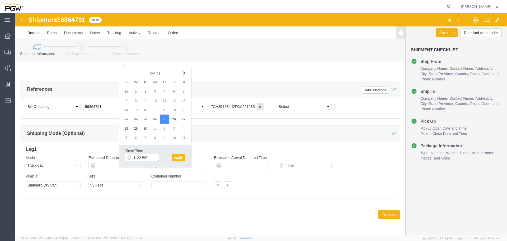
type input "1:00 PM"
click button "Apply"
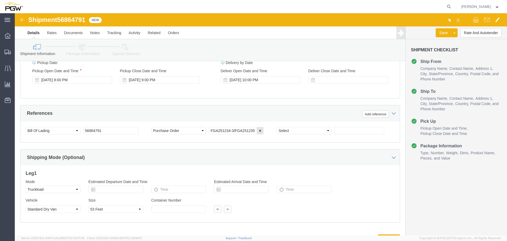
scroll to position [241, 0]
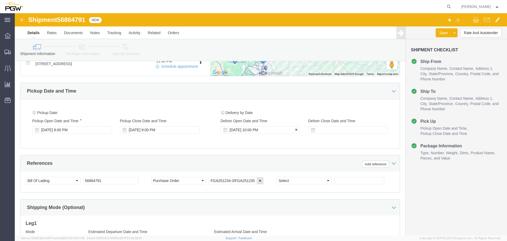
click div "Sep 25 2025 10:00 PM"
type input "2:00 PM"
click button "Apply"
click div "Sep 25 2025 9:00 PM"
click div "Sep 25 2025 8:00 PM"
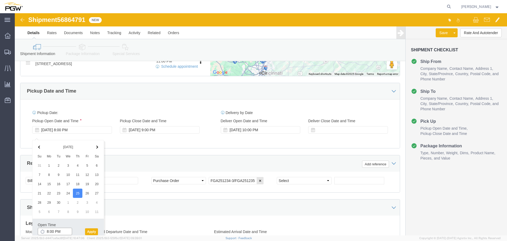
type input "8:00 AM"
click button "Apply"
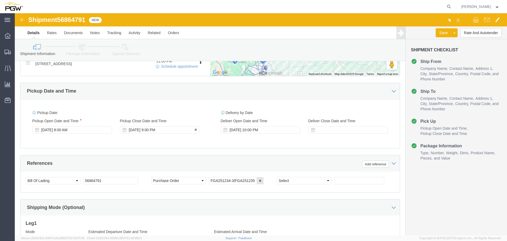
click div "Sep 25 2025 9:00 PM"
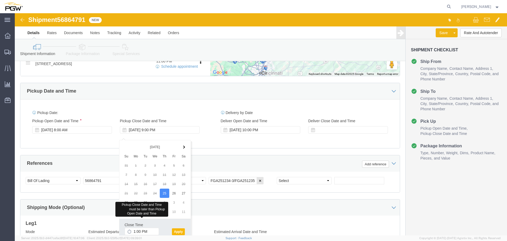
click button "Apply"
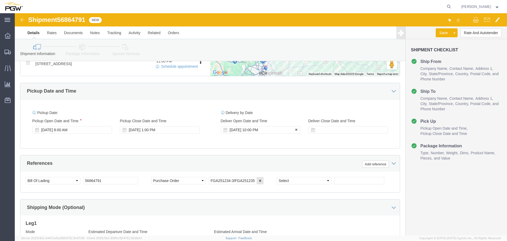
click div "Sep 25 2025 10:00 PM"
click button "Apply"
click span "56864791"
copy span "56864791"
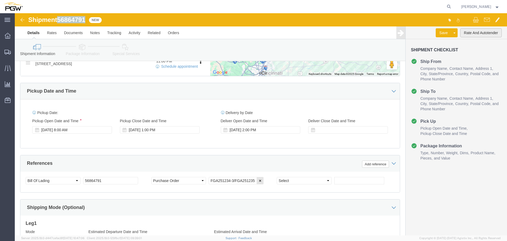
drag, startPoint x: 455, startPoint y: 21, endPoint x: 275, endPoint y: 43, distance: 182.0
click button "Rate And Autotender"
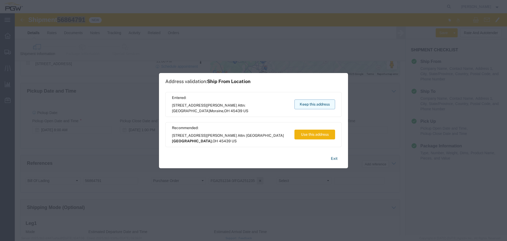
click at [302, 104] on button "Keep this address" at bounding box center [314, 104] width 41 height 10
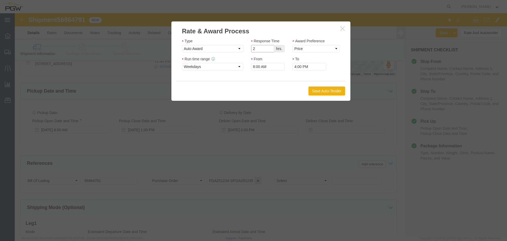
drag, startPoint x: 253, startPoint y: 37, endPoint x: 260, endPoint y: 36, distance: 7.4
type input "2"
click input "2"
click select "Price Carrier Rank"
select select "LANE_RANK"
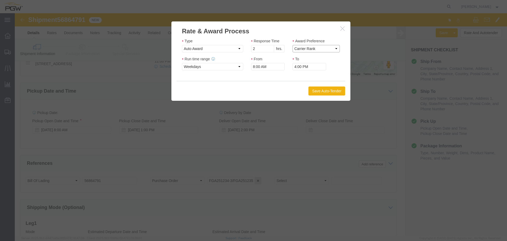
click select "Price Carrier Rank"
click button "Save Auto-Tender"
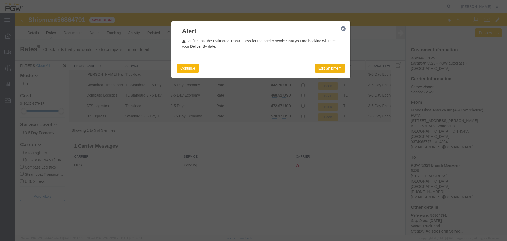
click at [189, 69] on button "Continue" at bounding box center [188, 68] width 22 height 9
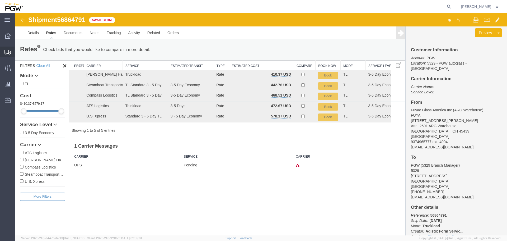
click at [0, 0] on span "Shipment Manager" at bounding box center [0, 0] width 0 height 0
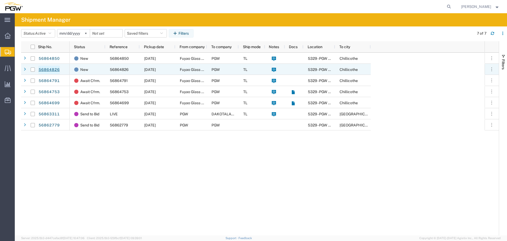
click at [50, 68] on link "56864826" at bounding box center [49, 70] width 22 height 8
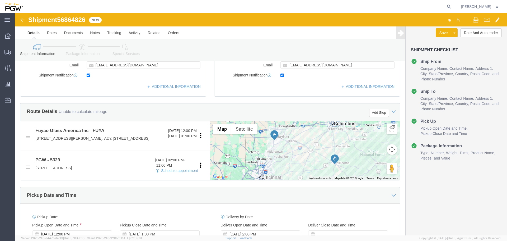
scroll to position [211, 0]
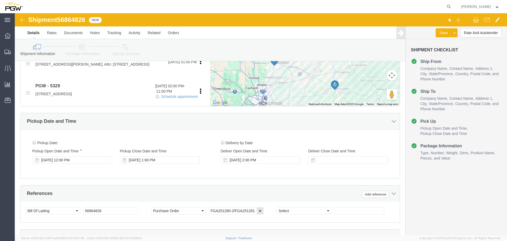
select select
select select "28253"
click div "Sep 25 2025 12:00 PM"
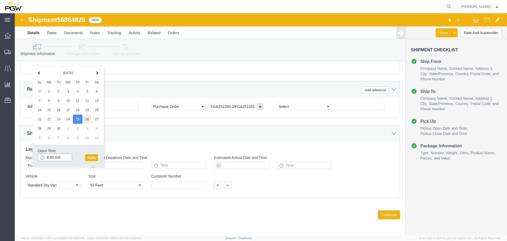
type input "8:00 AM"
click button "Apply"
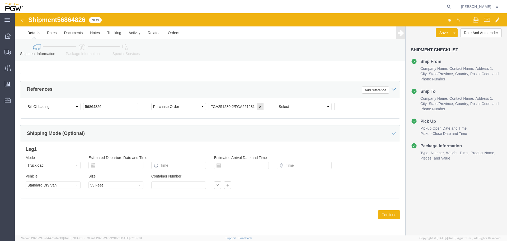
scroll to position [241, 0]
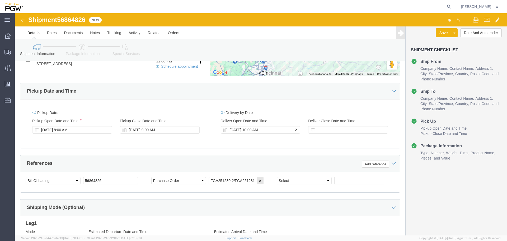
click div "Sep 26 2025 10:00 AM"
type input "3:00 PM"
click button "Apply"
click div "Sep 26 2025 9:00 AM"
type input "1:00 PM"
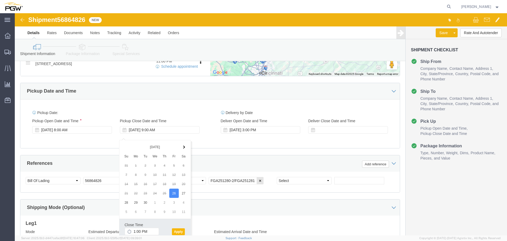
click button "Apply"
click span "56864826"
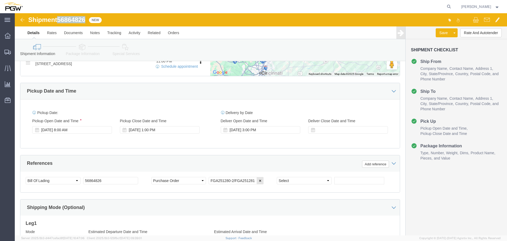
click span "56864826"
copy span "56864826"
click button "Rate And Autotender"
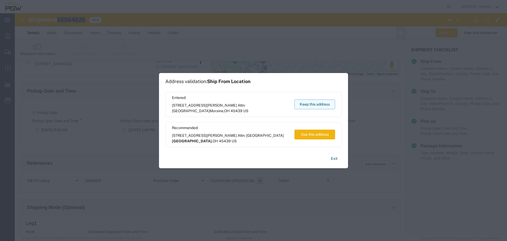
click at [311, 103] on button "Keep this address" at bounding box center [314, 104] width 41 height 10
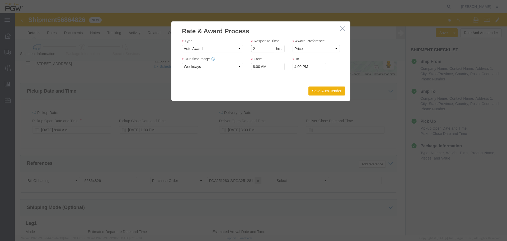
type input "2"
click input "2"
click select "Price Carrier Rank"
select select "LANE_RANK"
click select "Price Carrier Rank"
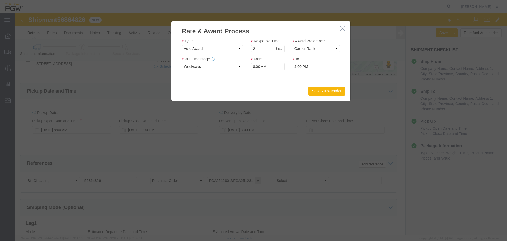
click button "Save Auto-Tender"
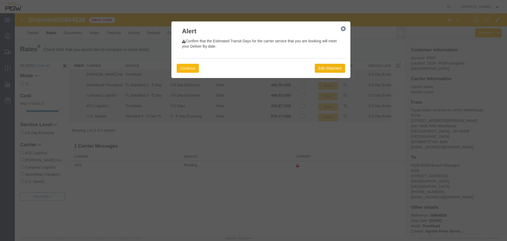
click at [186, 67] on button "Continue" at bounding box center [188, 68] width 22 height 9
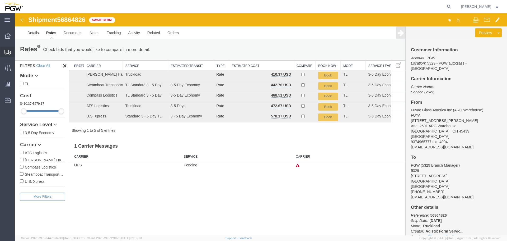
click at [0, 0] on span "Shipment Manager" at bounding box center [0, 0] width 0 height 0
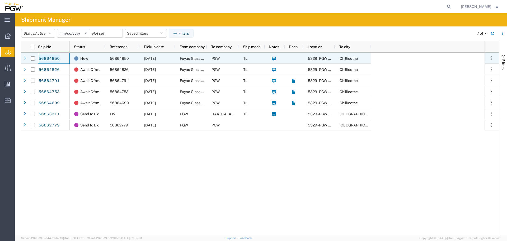
click at [50, 59] on link "56864850" at bounding box center [49, 58] width 22 height 8
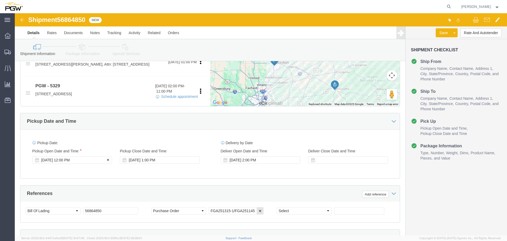
select select
select select "28253"
click div "Sep 25 2025 12:00 PM"
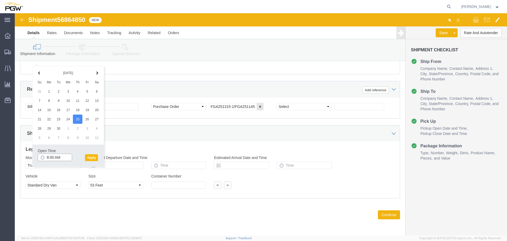
type input "8:00 AM"
click button "Apply"
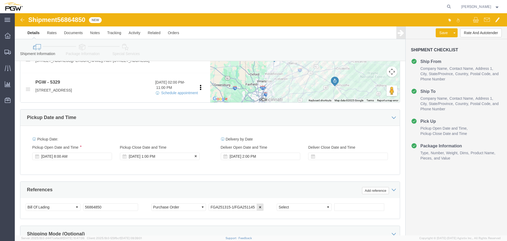
click div "Sep 25 2025 1:00 PM"
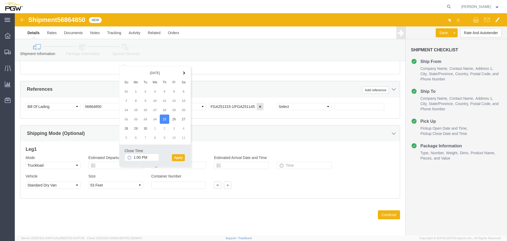
click div "Shipping Mode (Optional)"
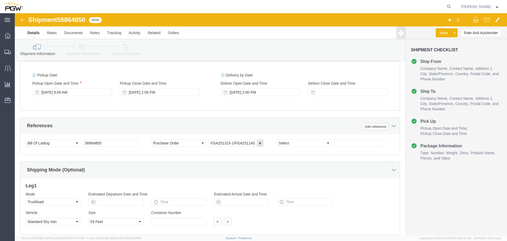
scroll to position [241, 0]
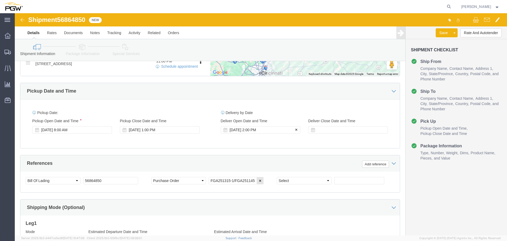
click div "Sep 25 2025 2:00 PM"
click div "Ship From Location Location My Profile Location 5303 - PGW autoglass - Corporat…"
click div "Sep 25 2025 1:00 PM"
click button "Apply"
click div "Sep 25 2025 8:00 AM"
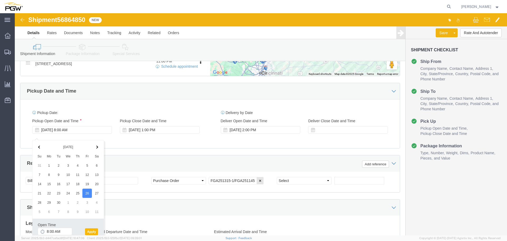
click button "Apply"
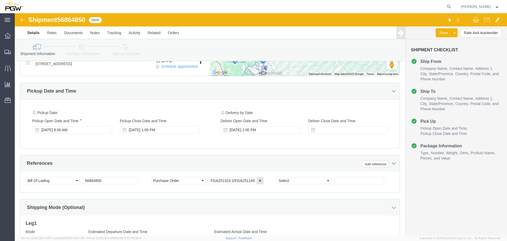
click span "56864850"
copy span "56864850"
click button "Rate And Autotender"
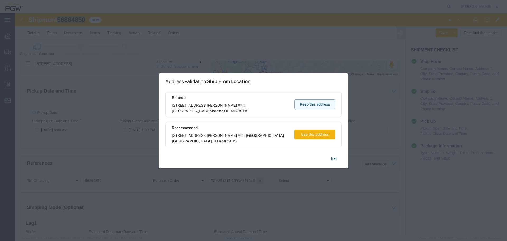
click at [296, 105] on button "Keep this address" at bounding box center [314, 104] width 41 height 10
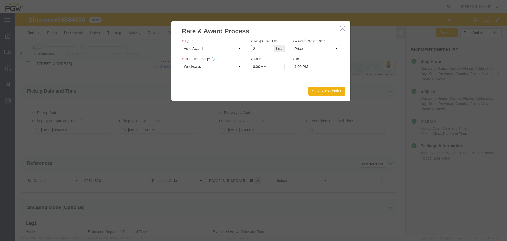
drag, startPoint x: 253, startPoint y: 37, endPoint x: 266, endPoint y: 39, distance: 13.3
type input "2"
click input "2"
click select "Price Carrier Rank"
click input "4:00 PM"
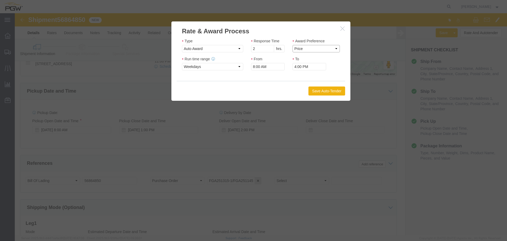
click select "Price Carrier Rank"
select select "LANE_RANK"
click select "Price Carrier Rank"
click button "Save Auto-Tender"
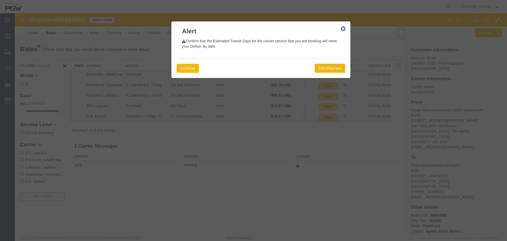
click at [191, 69] on button "Continue" at bounding box center [188, 68] width 22 height 9
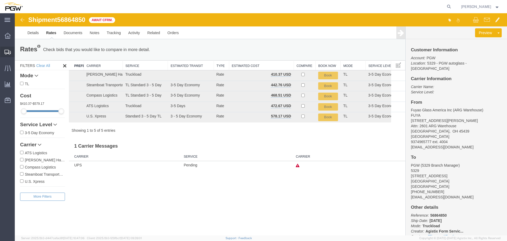
click at [0, 0] on span "Shipment Manager" at bounding box center [0, 0] width 0 height 0
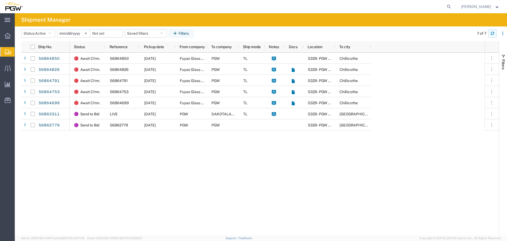
click at [490, 33] on button "button" at bounding box center [492, 33] width 8 height 8
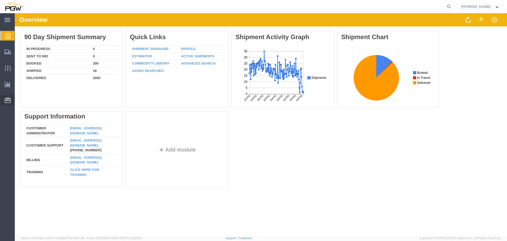
click at [0, 0] on span "Location Appointment" at bounding box center [0, 0] width 0 height 0
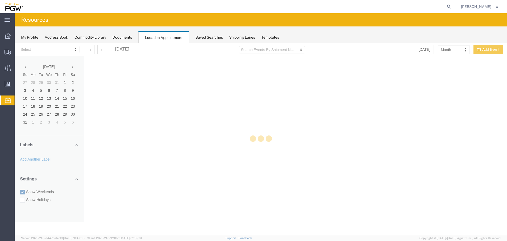
select select "28253"
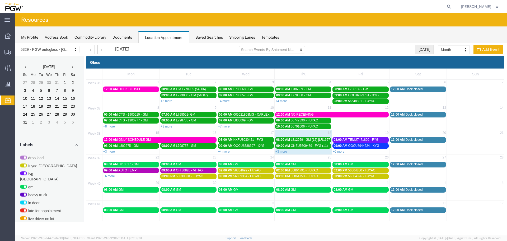
click at [418, 50] on button "[DATE]" at bounding box center [424, 49] width 19 height 9
select select "agendaDay"
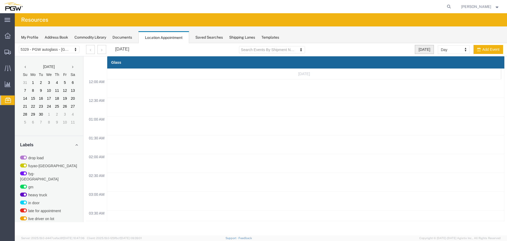
scroll to position [225, 0]
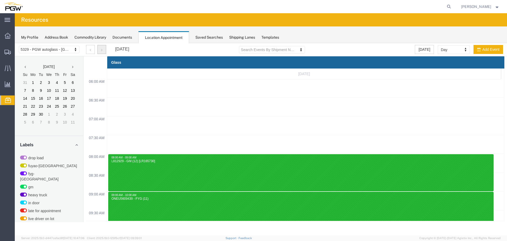
click at [104, 50] on button "button" at bounding box center [101, 49] width 9 height 9
